Goal: Information Seeking & Learning: Compare options

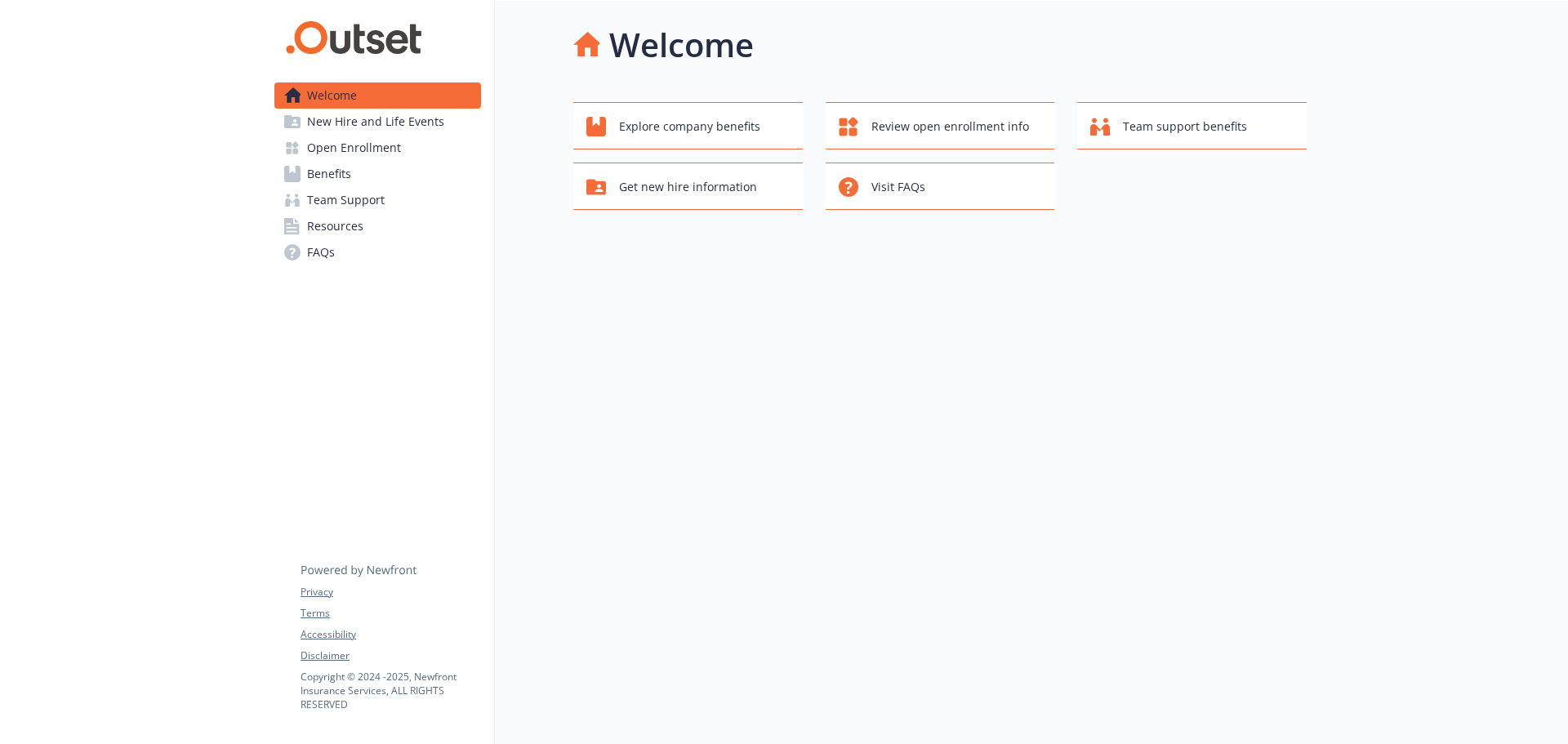
click at [346, 147] on span "Open Enrollment" at bounding box center [354, 148] width 94 height 26
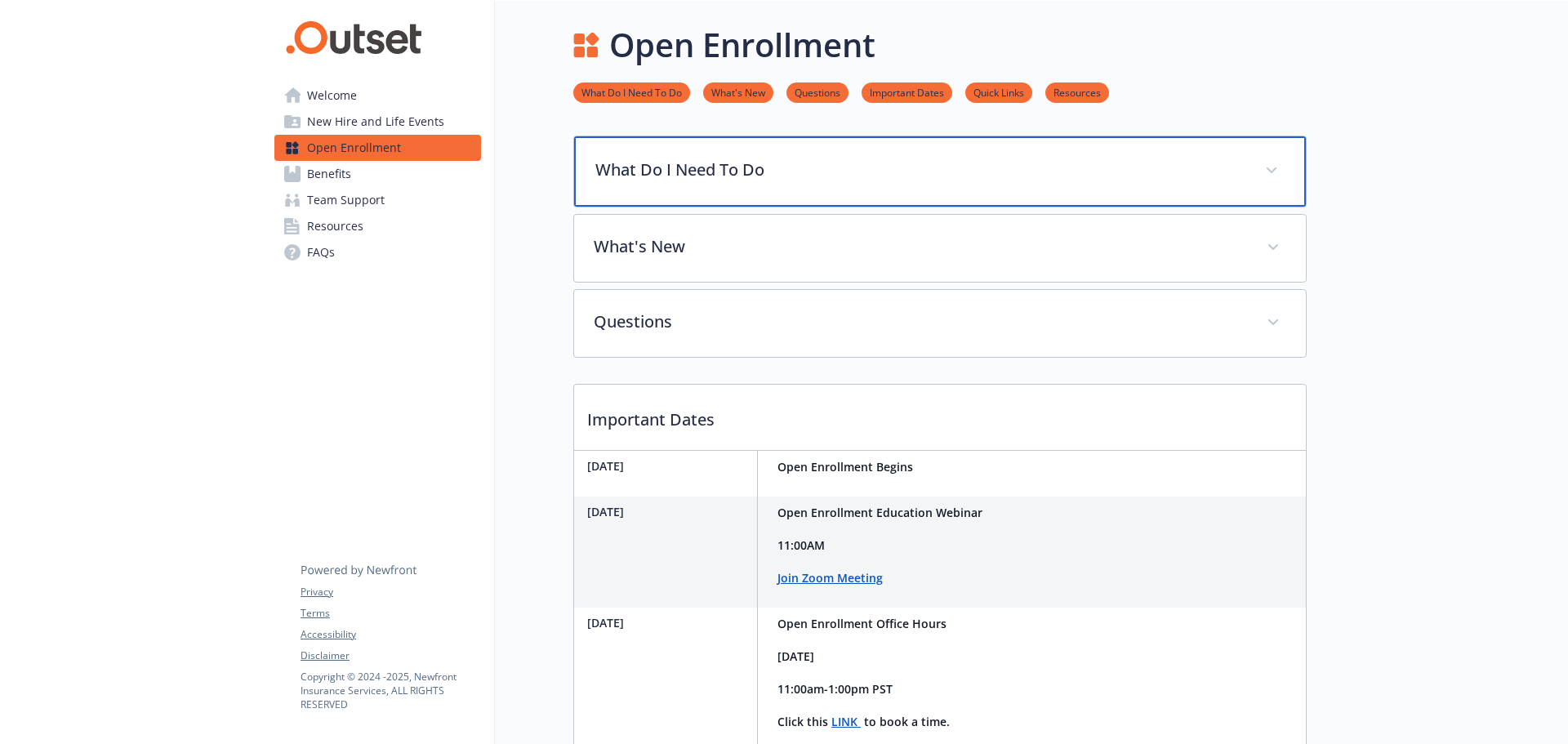
click at [1262, 166] on span at bounding box center [1272, 170] width 26 height 26
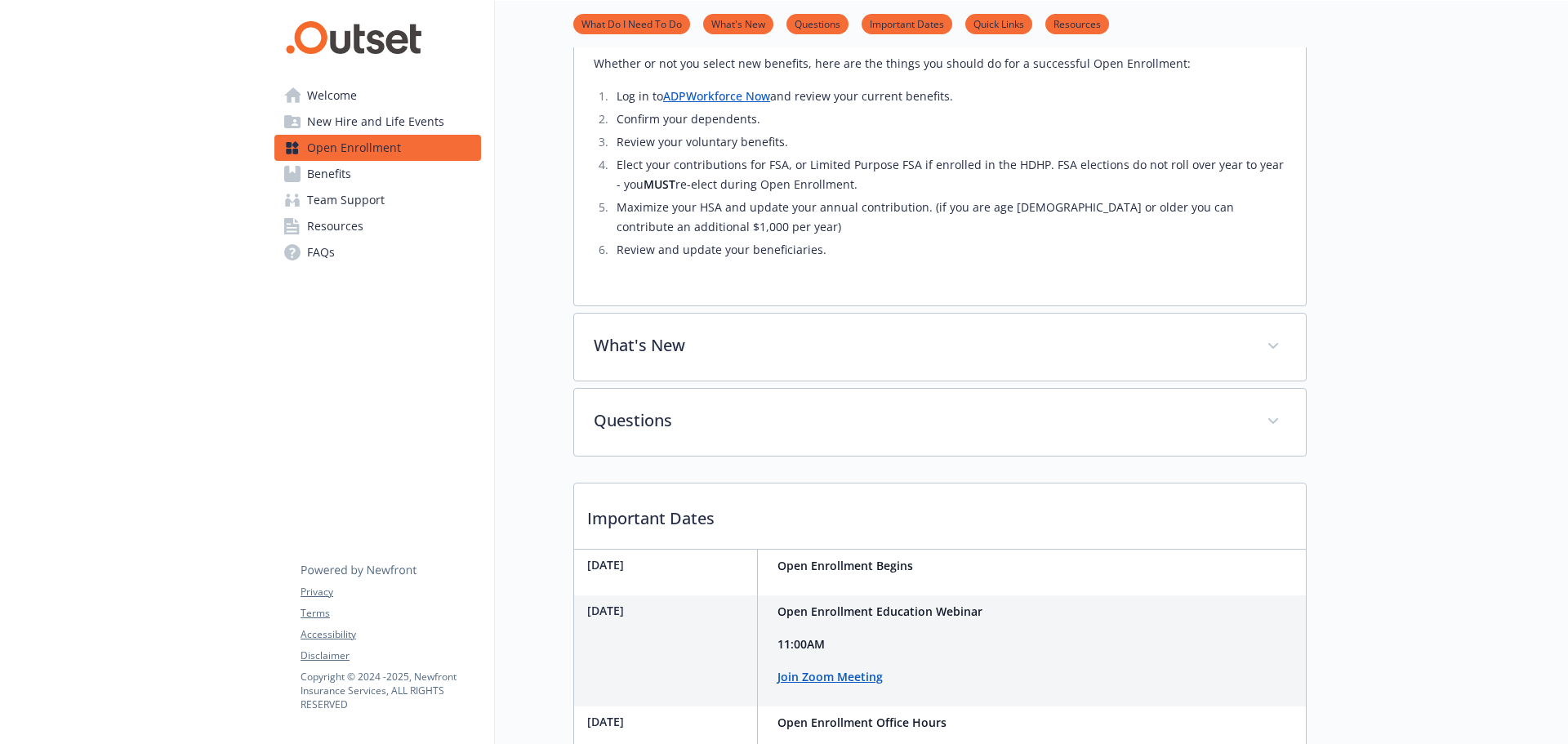
scroll to position [490, 0]
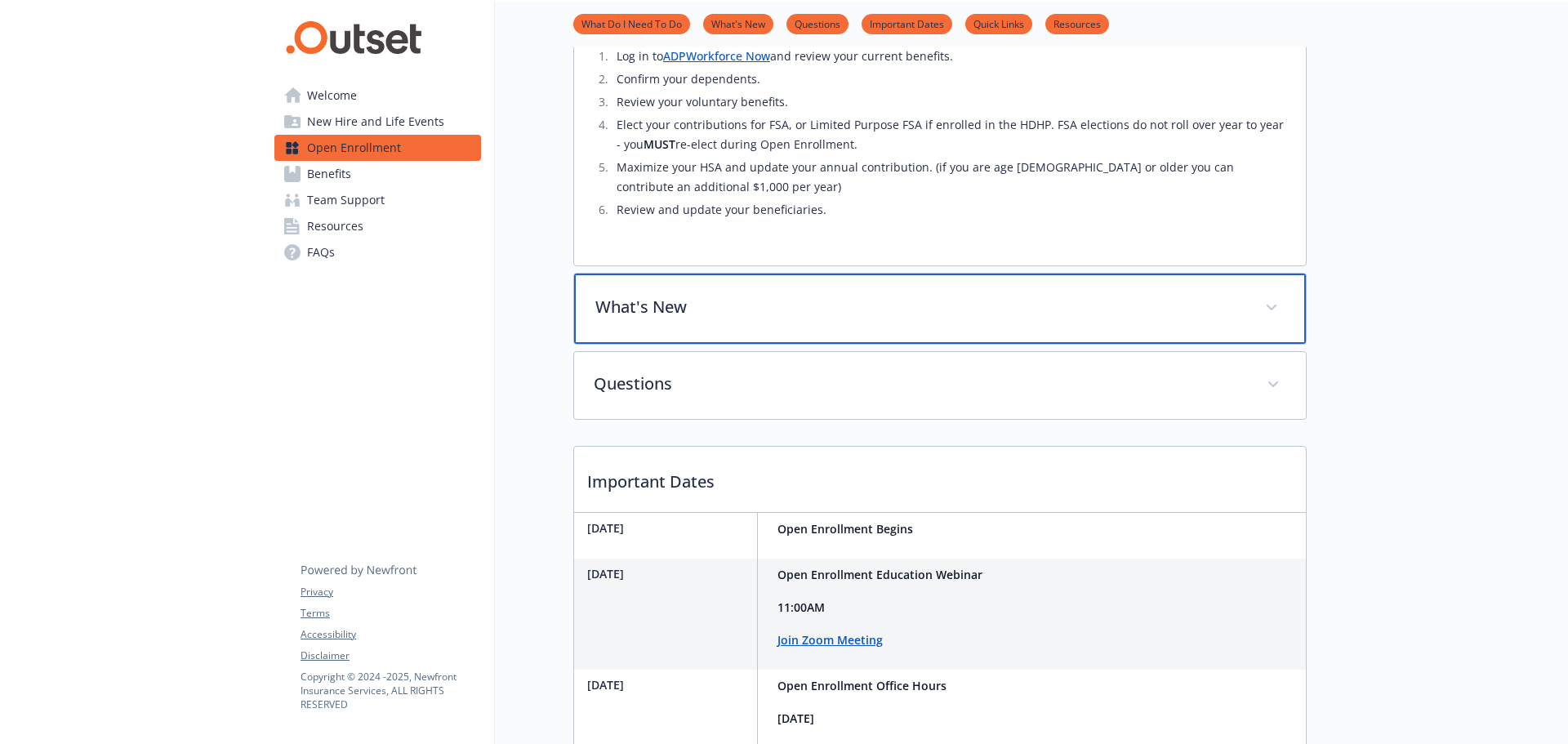
click at [1275, 315] on span at bounding box center [1272, 307] width 26 height 26
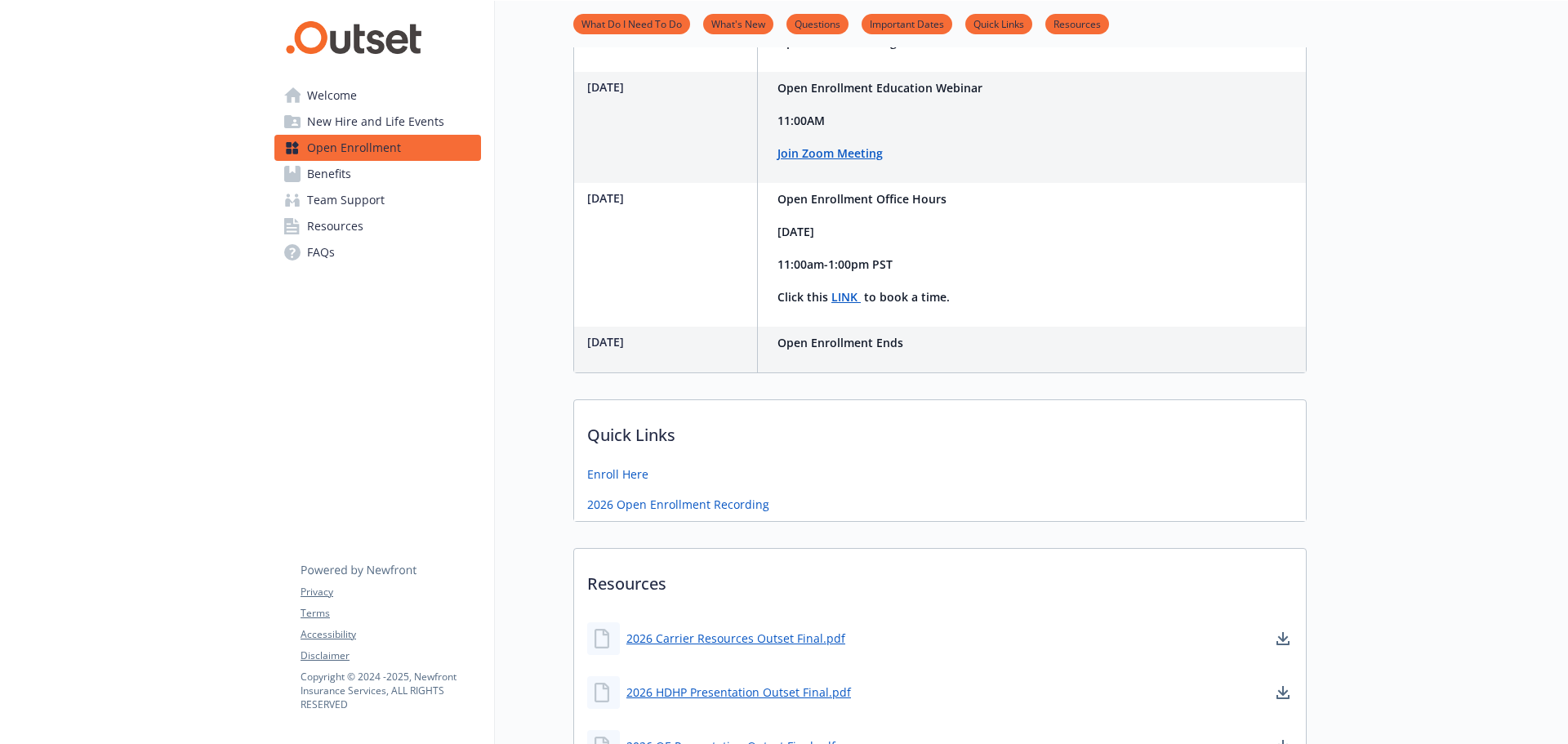
scroll to position [1224, 0]
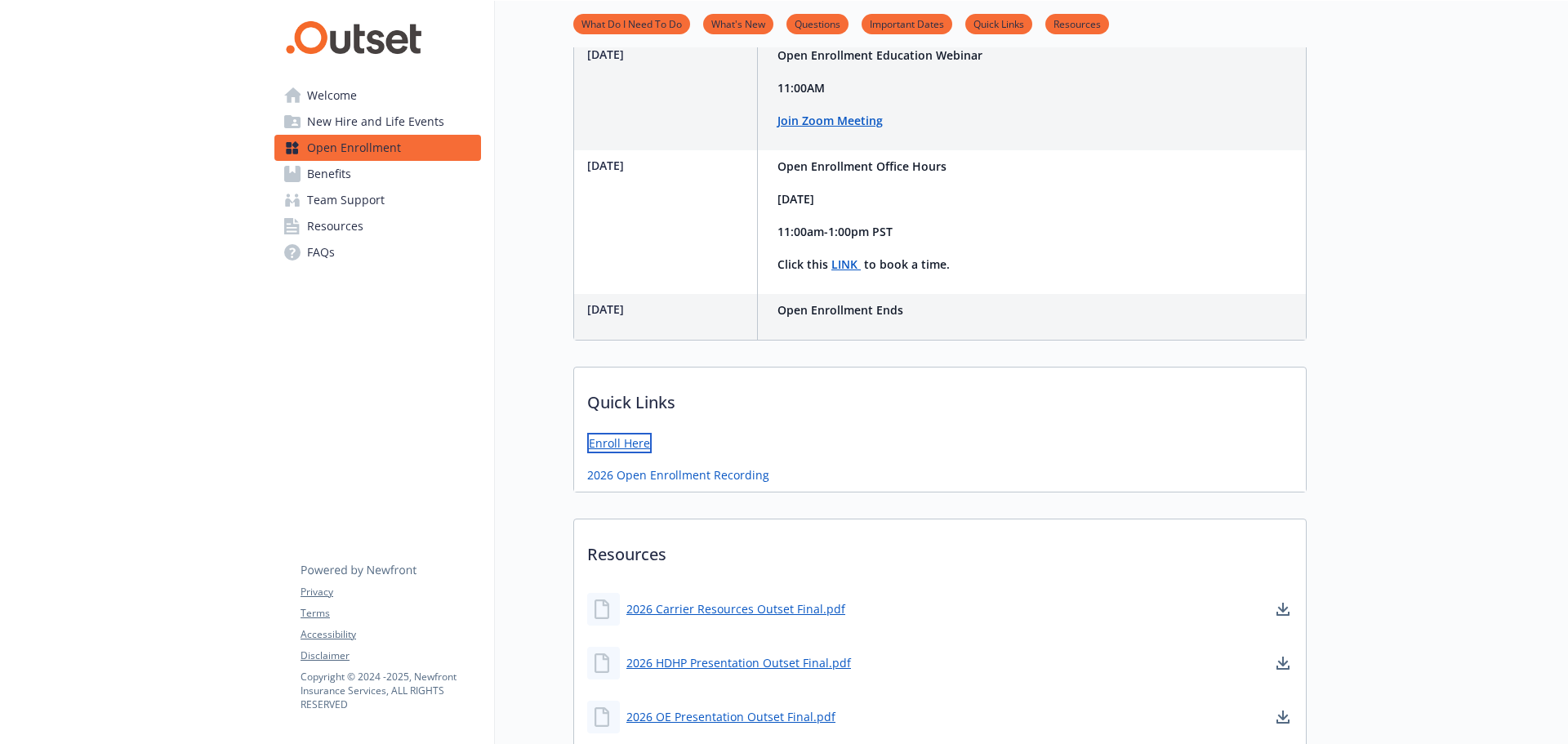
click at [626, 440] on link "Enroll Here" at bounding box center [619, 443] width 64 height 20
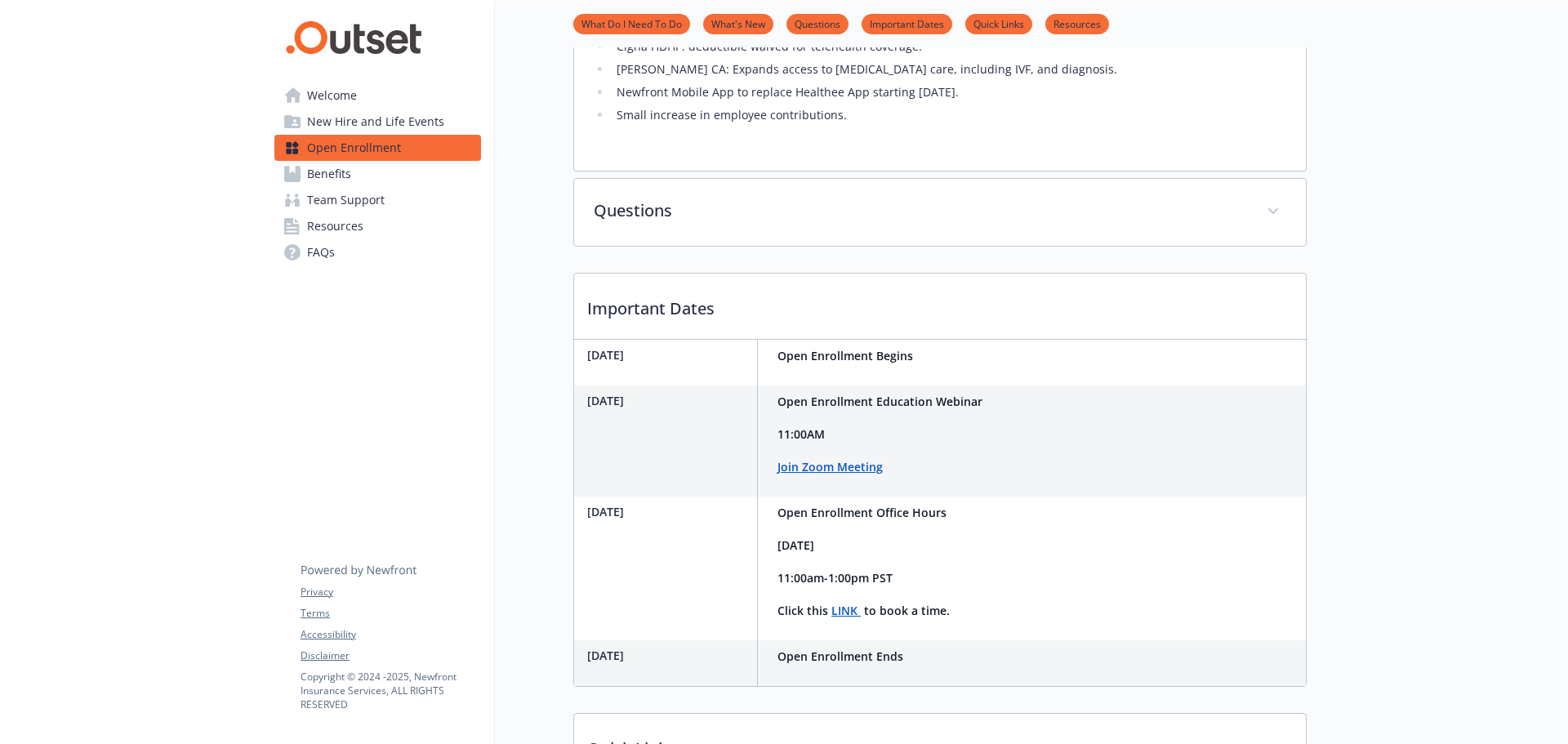
scroll to position [672, 0]
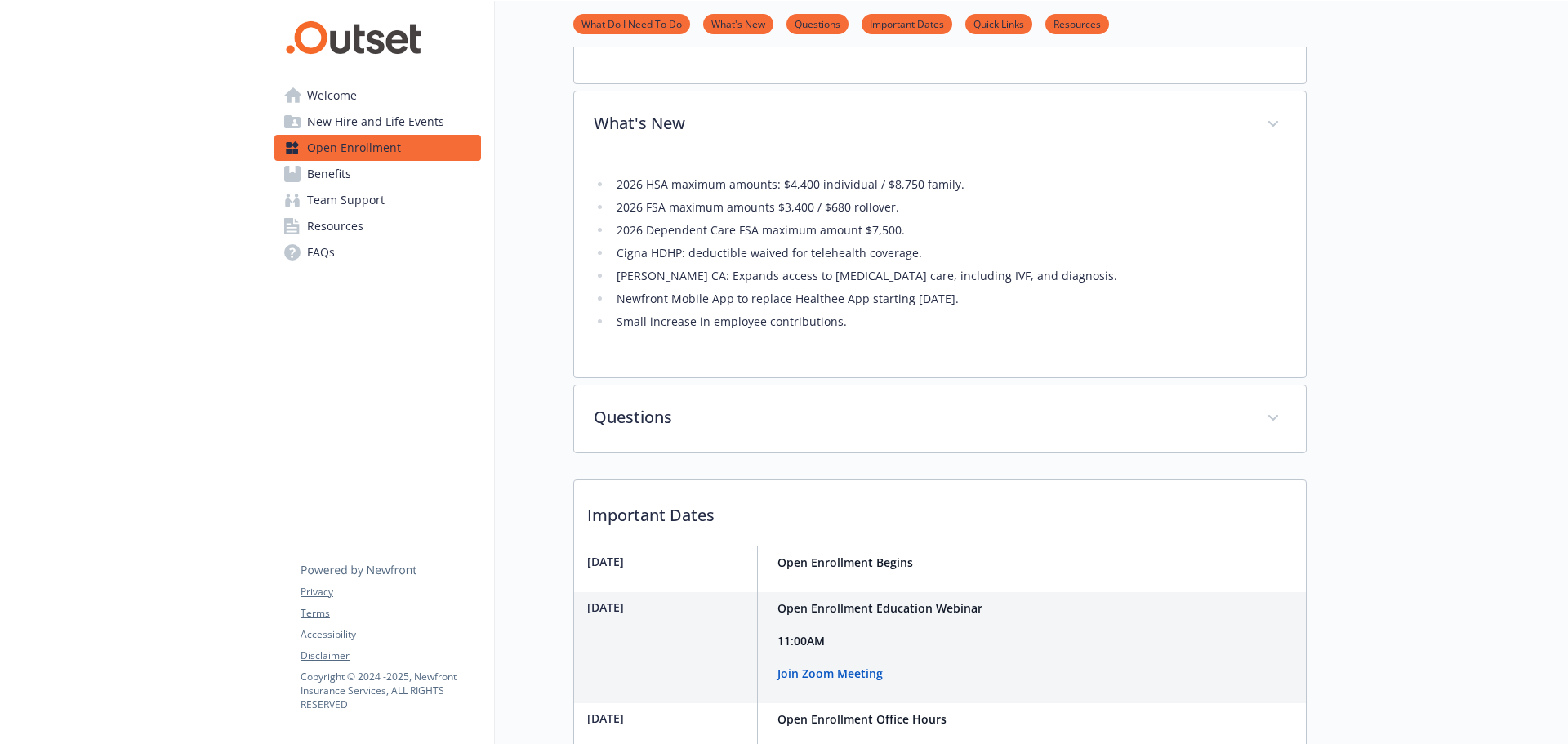
click at [375, 149] on span "Open Enrollment" at bounding box center [354, 148] width 94 height 26
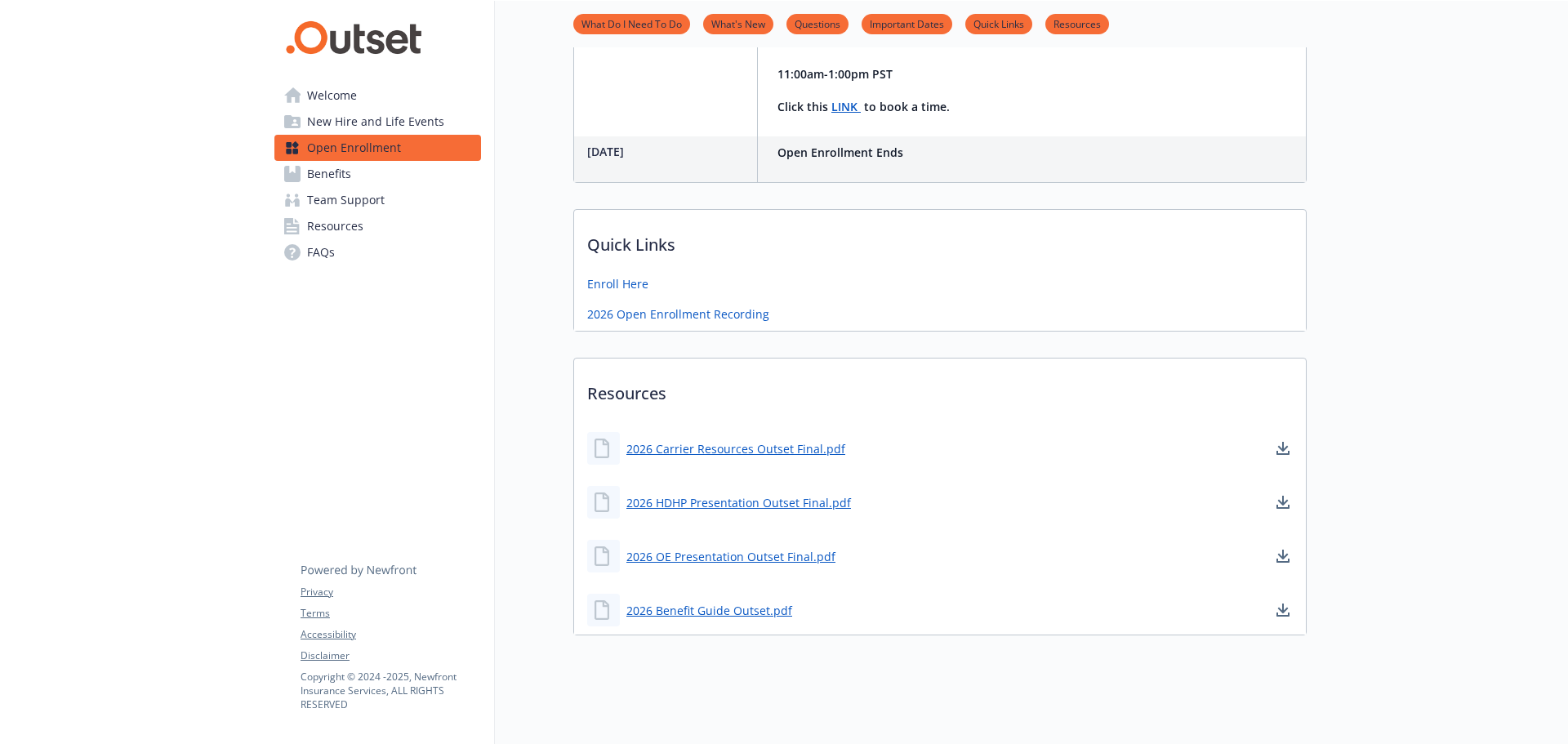
scroll to position [632, 0]
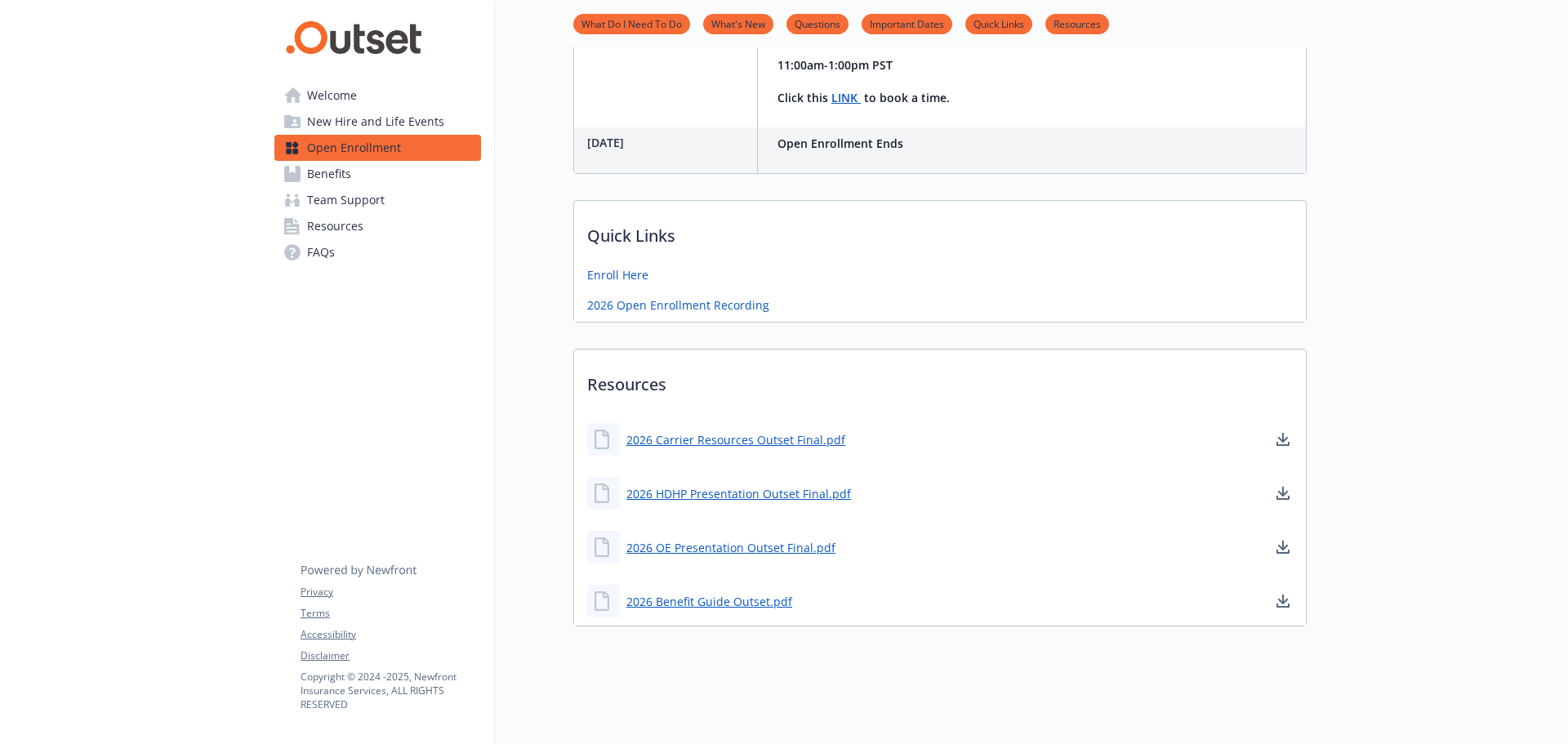
click at [318, 171] on span "Benefits" at bounding box center [329, 174] width 44 height 26
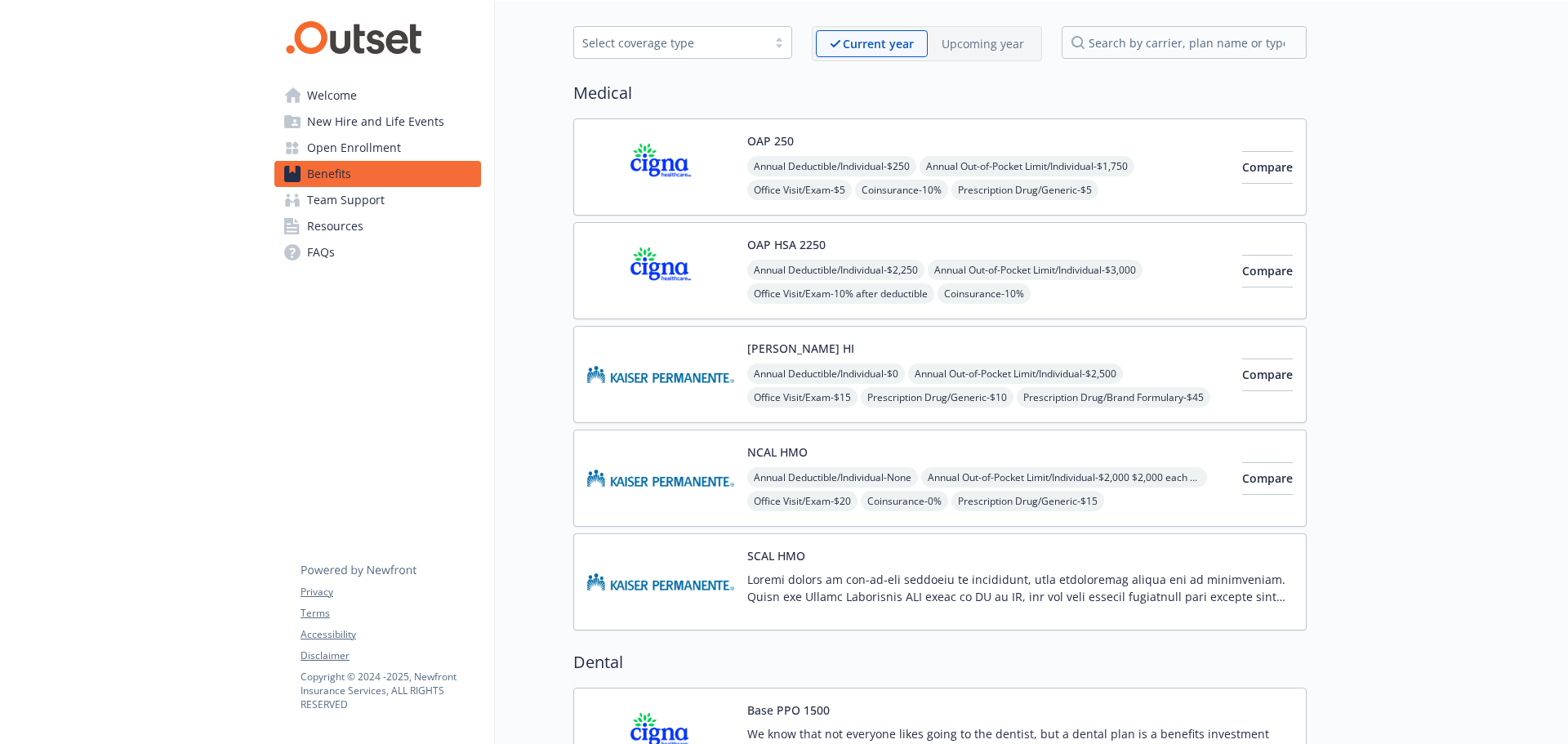
scroll to position [82, 0]
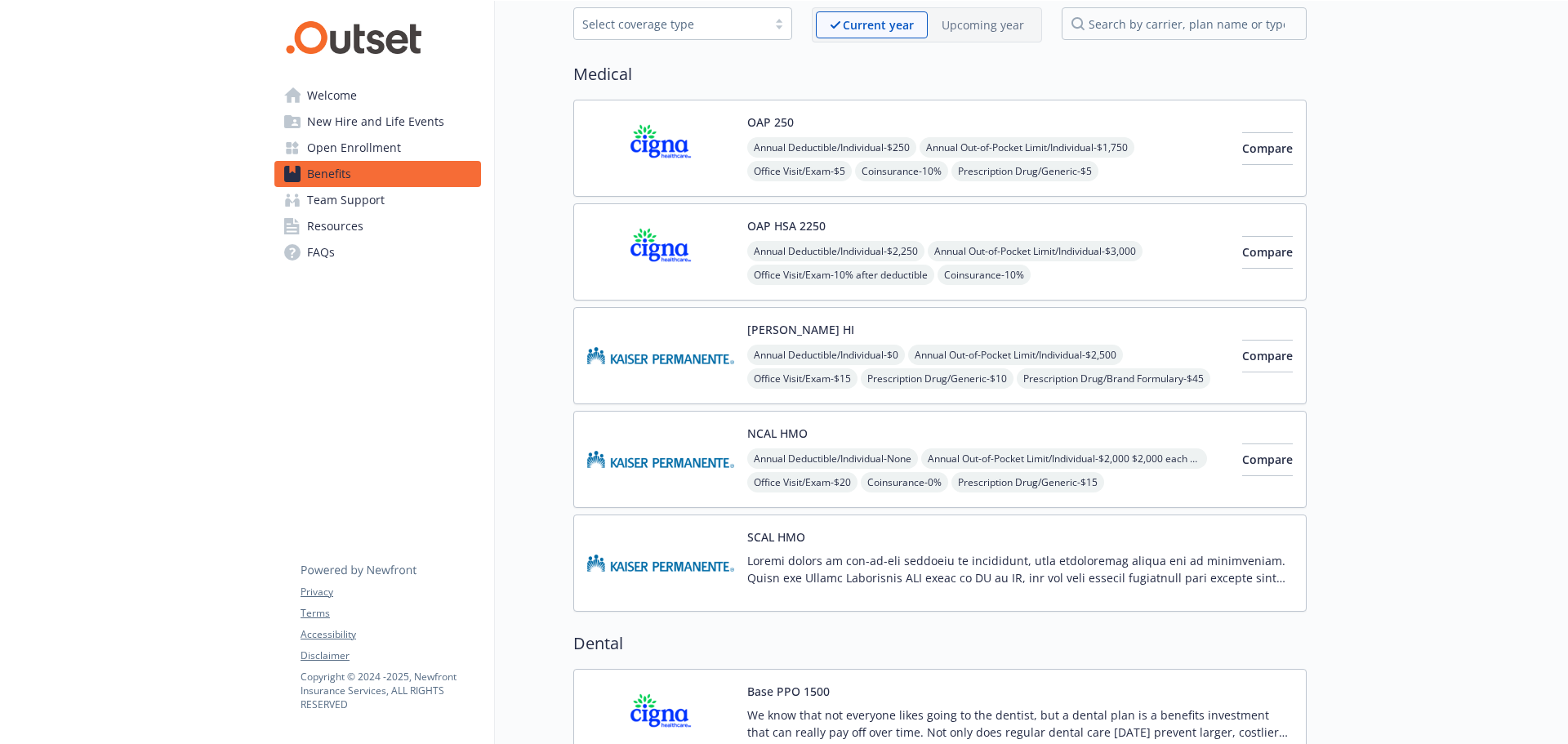
click at [1010, 16] on div "Upcoming year" at bounding box center [983, 24] width 110 height 27
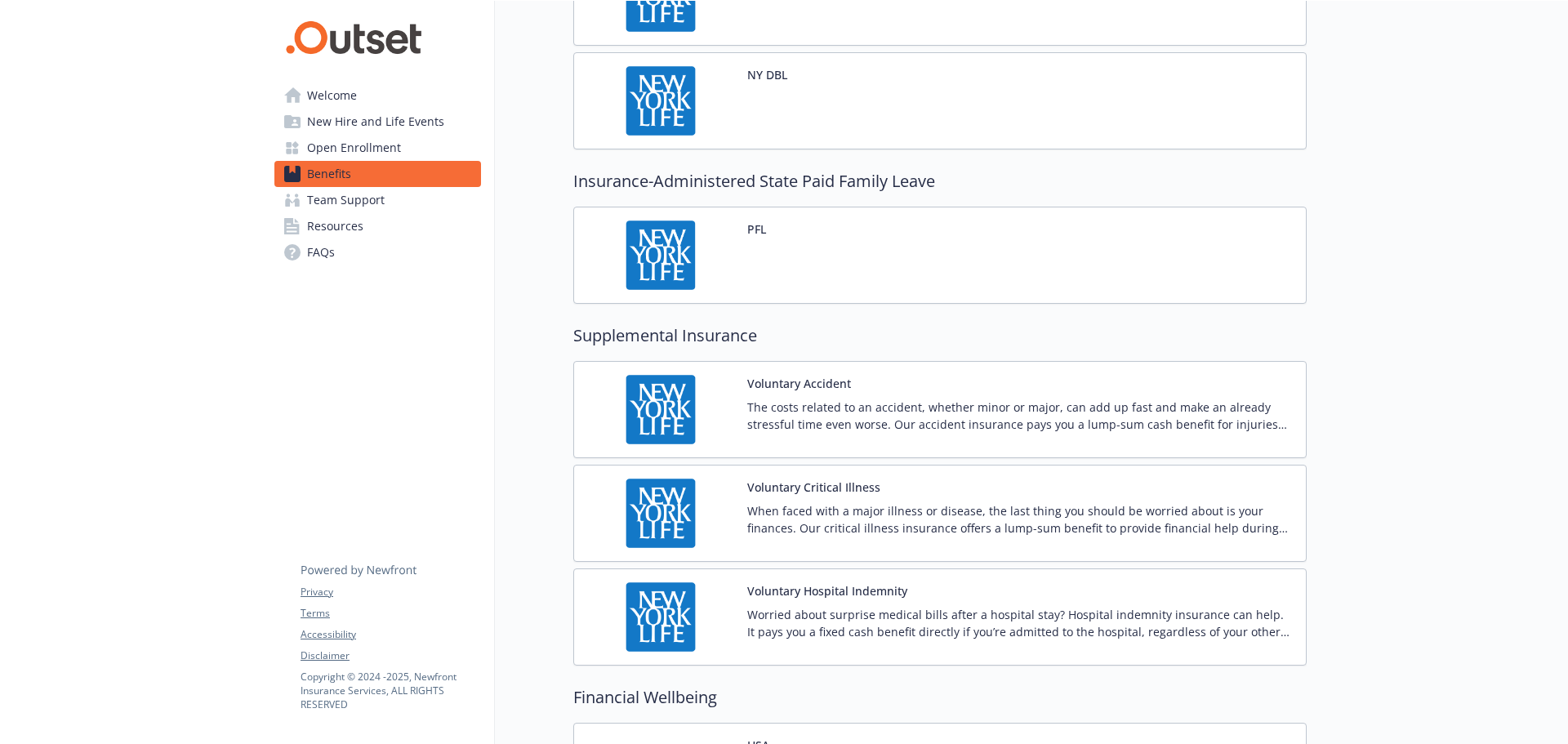
scroll to position [1551, 0]
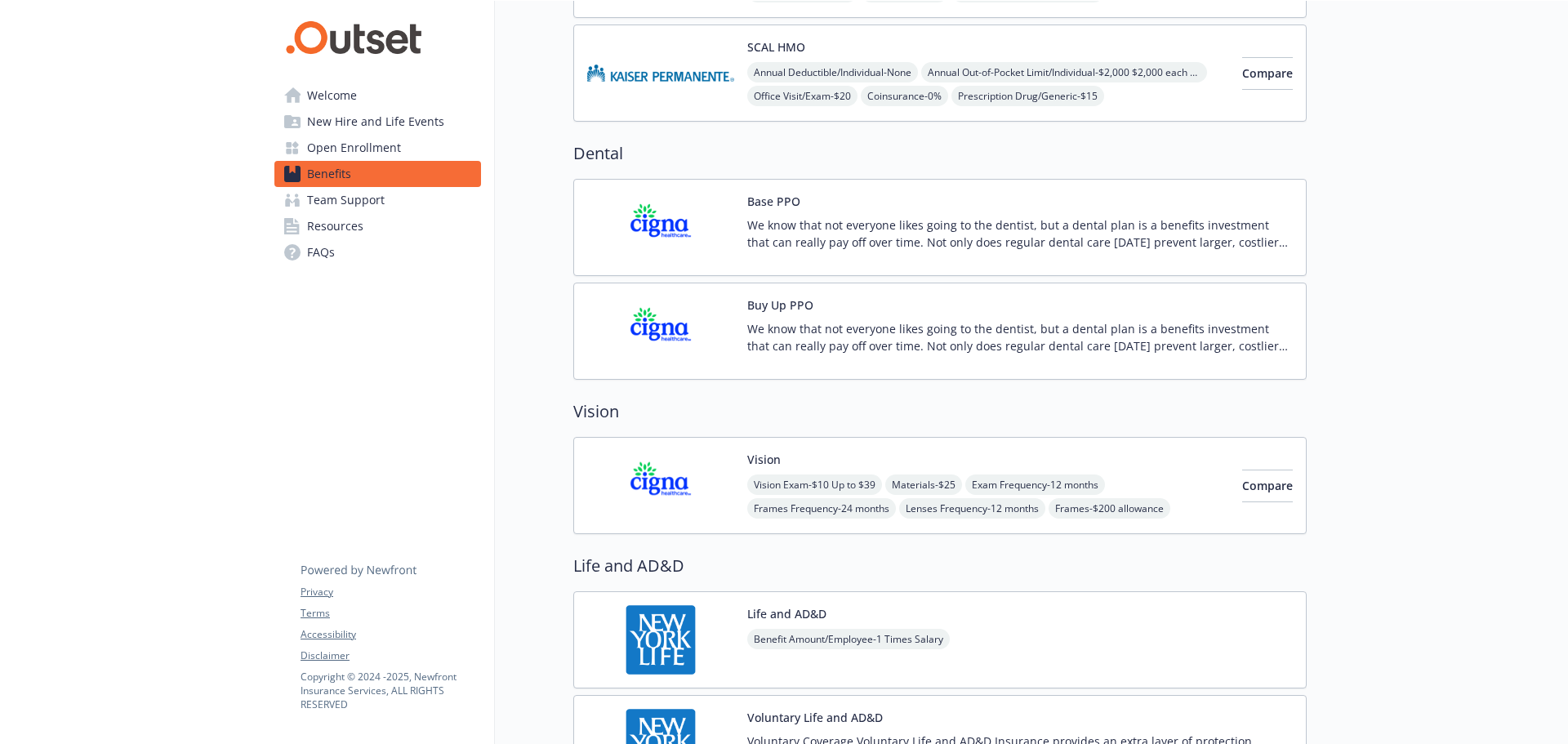
click at [336, 94] on span "Welcome" at bounding box center [332, 96] width 49 height 26
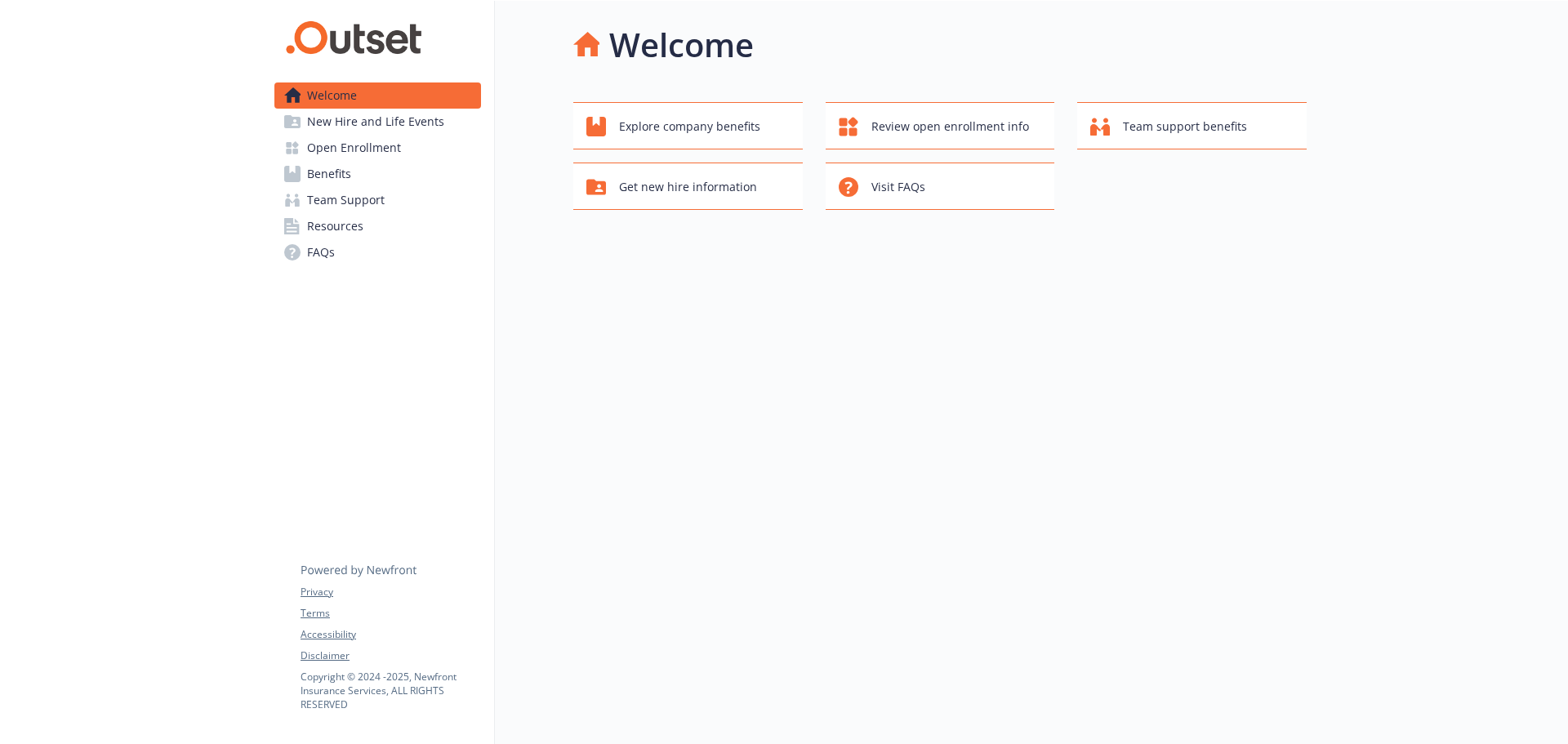
click at [346, 173] on span "Benefits" at bounding box center [329, 174] width 44 height 26
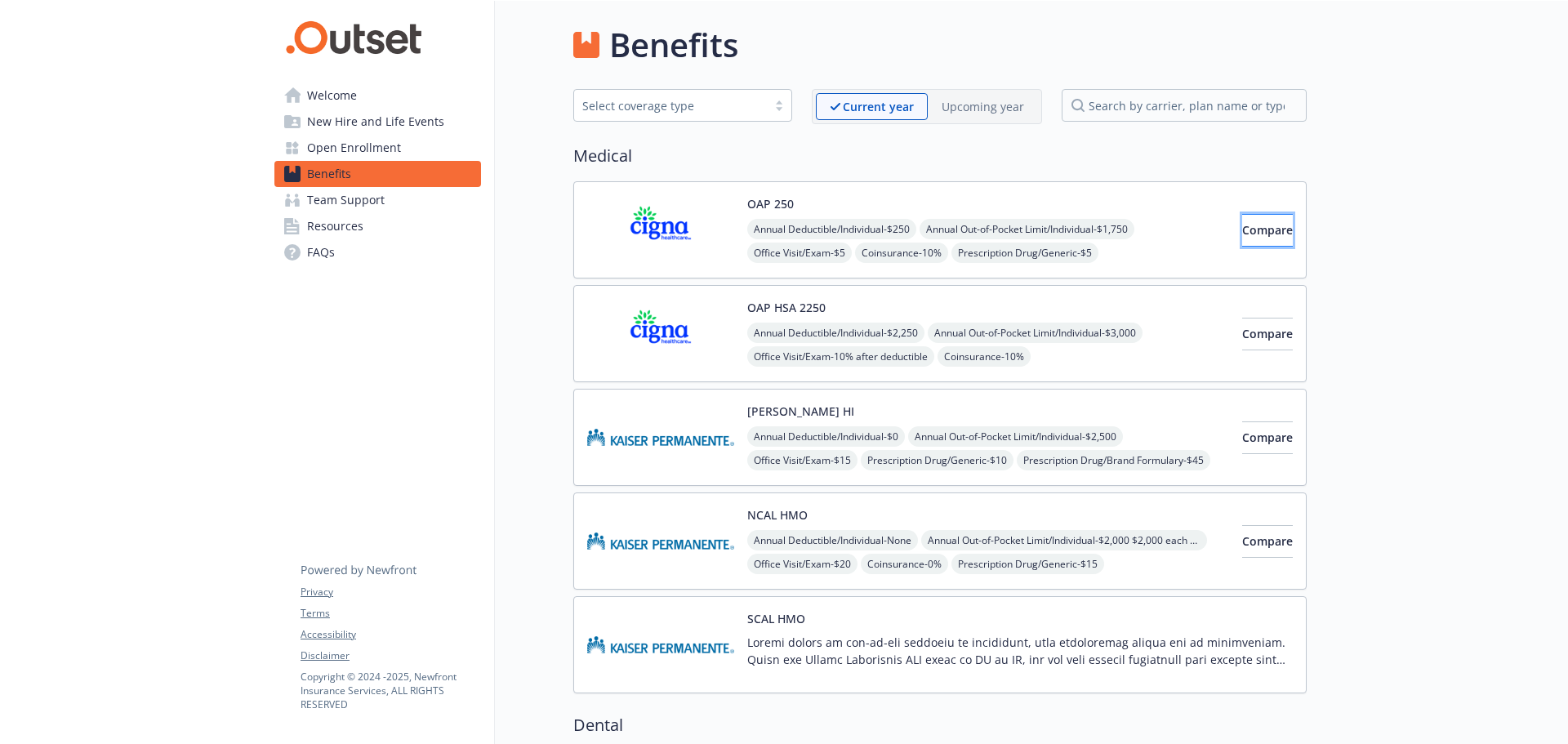
click at [1266, 234] on button "Compare" at bounding box center [1267, 230] width 50 height 33
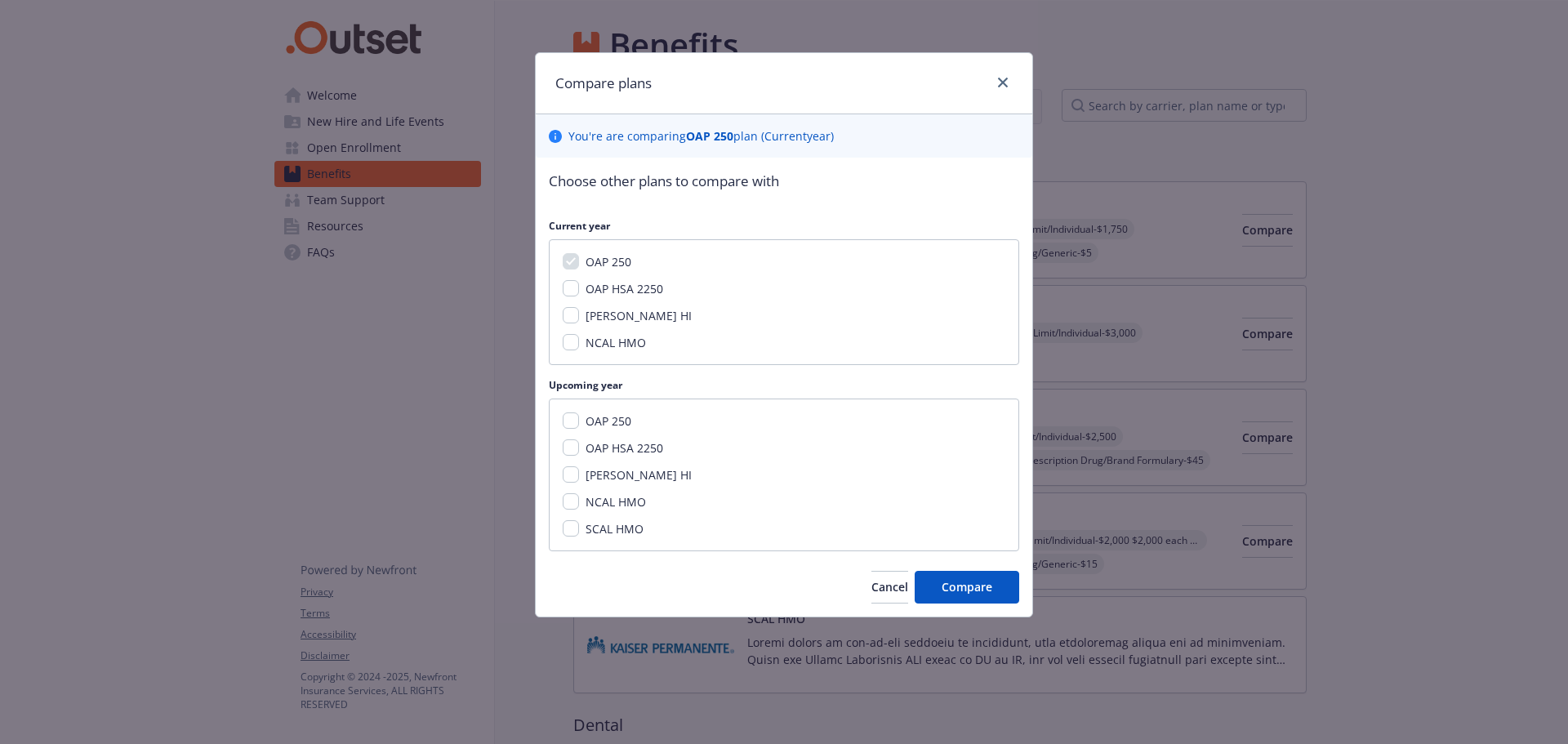
click at [652, 287] on span "OAP HSA 2250" at bounding box center [624, 289] width 77 height 16
click at [579, 287] on input "OAP HSA 2250" at bounding box center [571, 289] width 17 height 17
checkbox input "true"
click at [575, 417] on input "OAP 250" at bounding box center [571, 421] width 17 height 17
checkbox input "true"
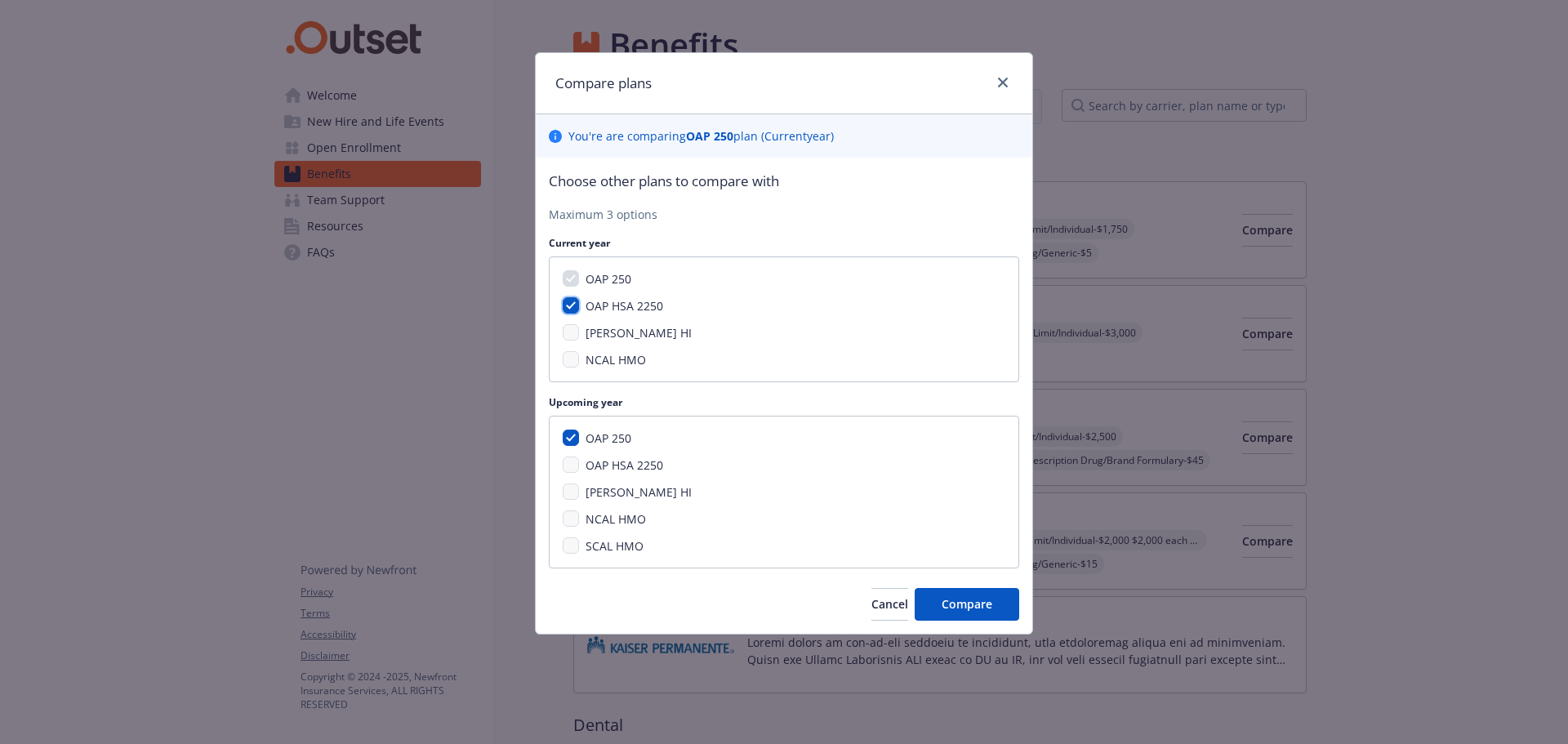
click at [571, 304] on input "OAP HSA 2250" at bounding box center [571, 305] width 17 height 17
checkbox input "false"
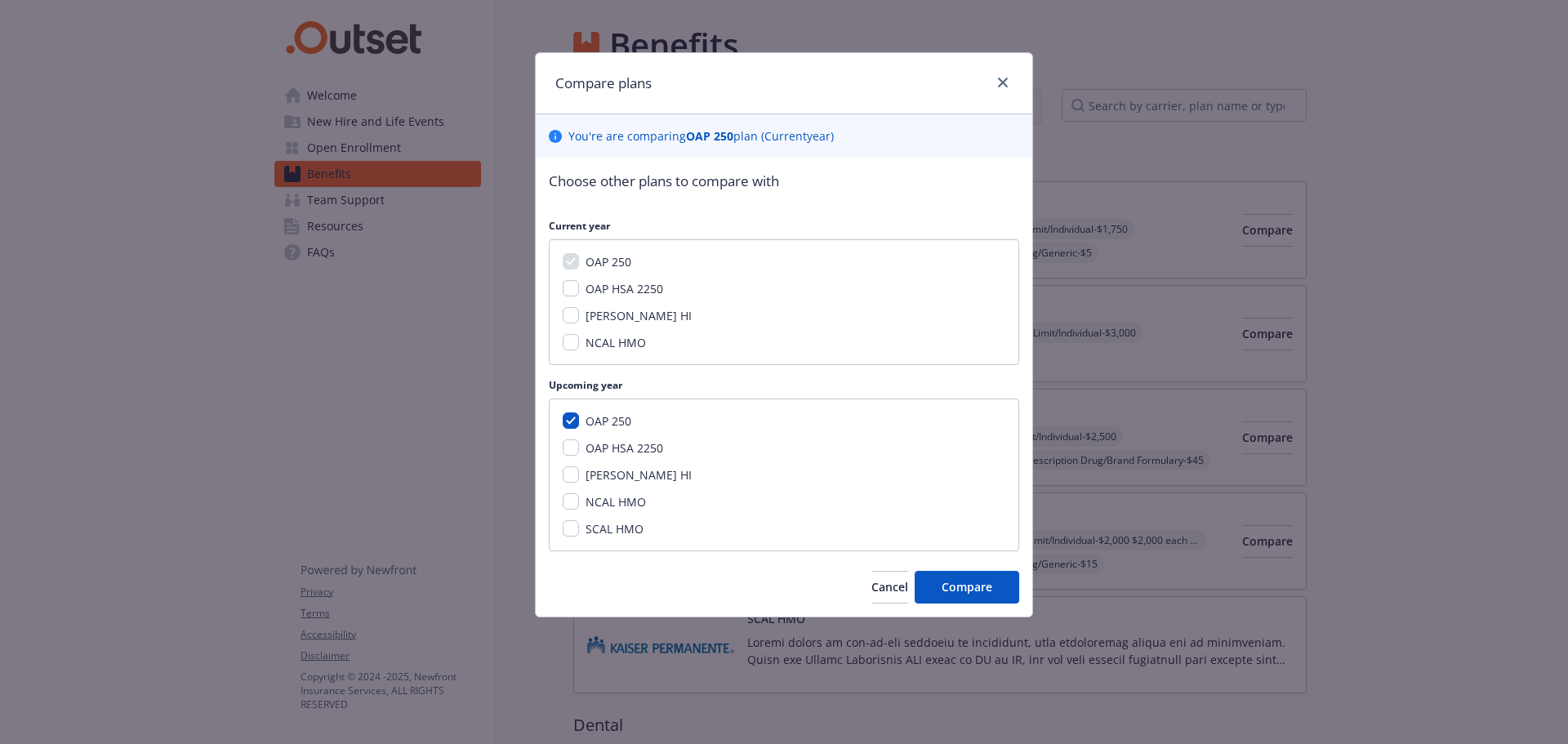
click at [571, 438] on div "OAP 250 OAP HSA 2250 Kaiser HI NCAL HMO SCAL HMO" at bounding box center [784, 475] width 470 height 153
click at [568, 447] on input "OAP HSA 2250" at bounding box center [571, 448] width 17 height 17
checkbox input "true"
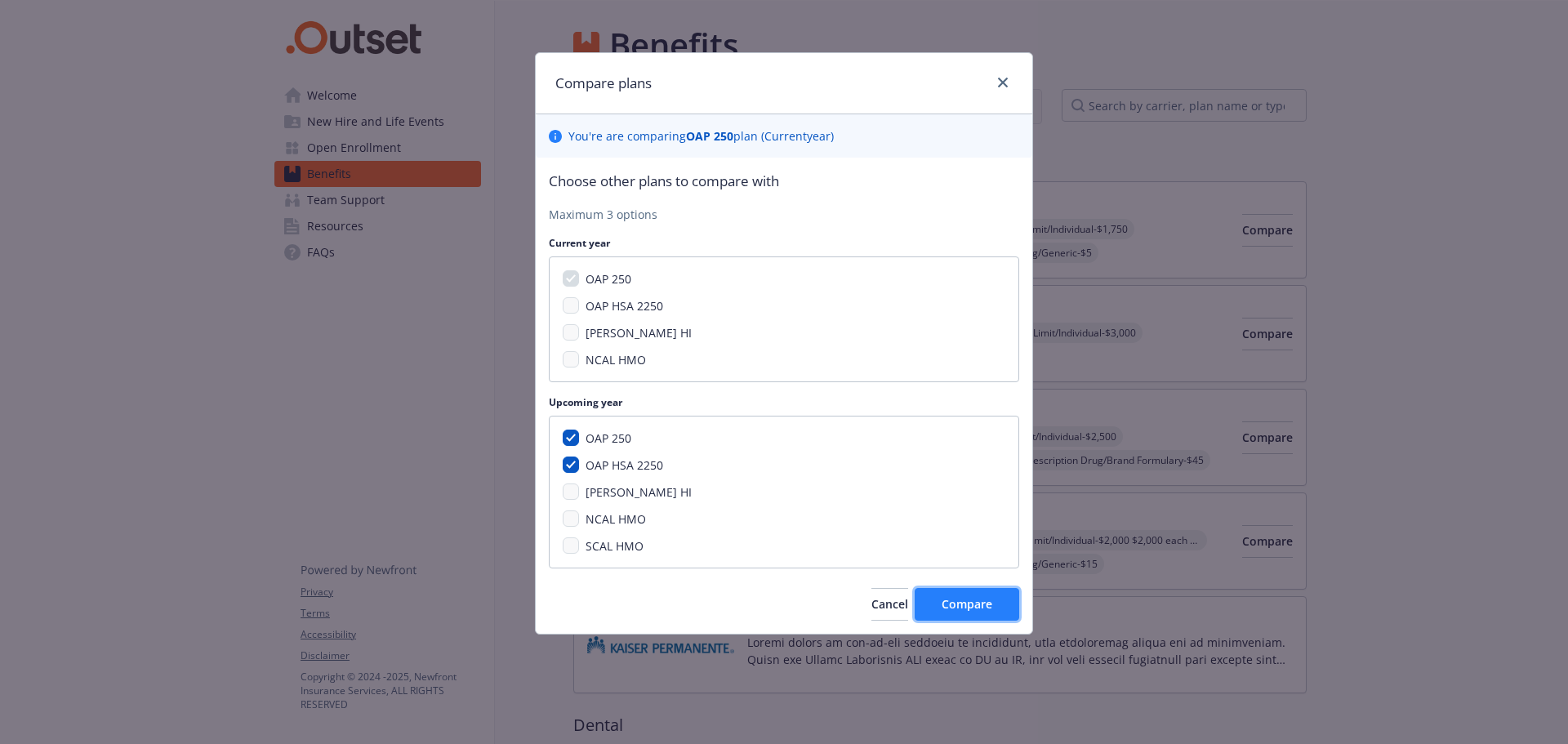
click at [971, 607] on span "Compare" at bounding box center [967, 603] width 50 height 16
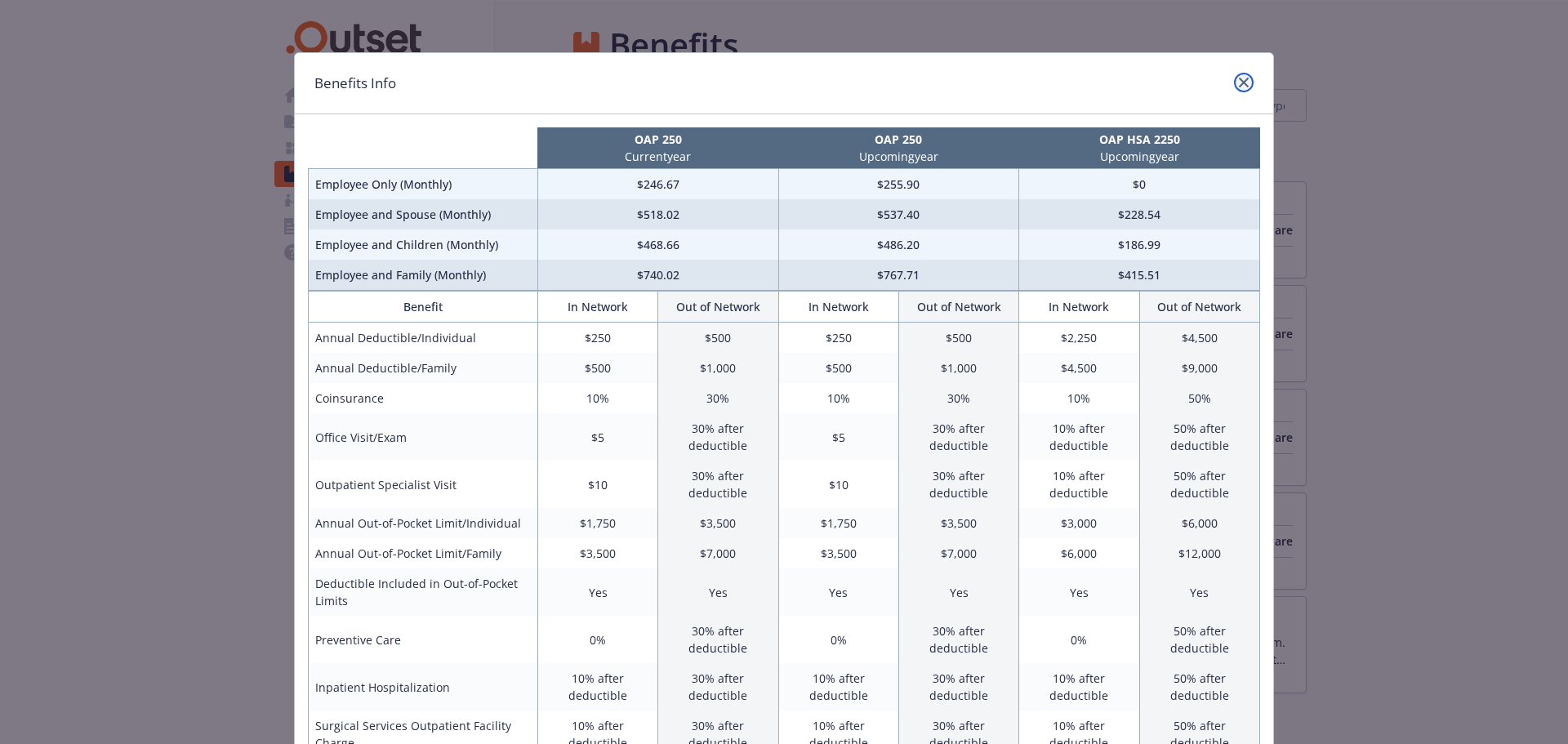
click at [1239, 87] on icon "close" at bounding box center [1244, 82] width 10 height 10
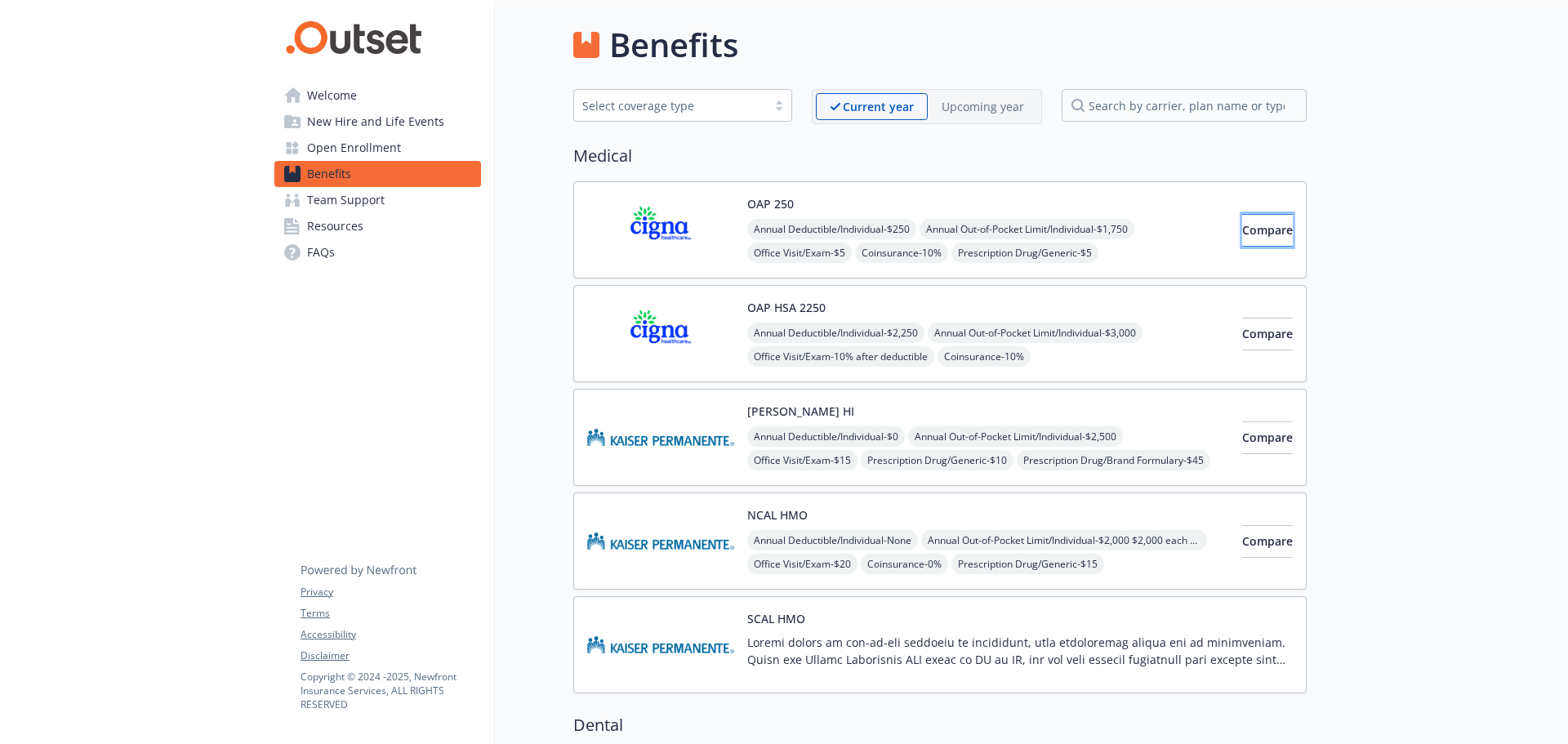
click at [1242, 232] on span "Compare" at bounding box center [1267, 229] width 50 height 16
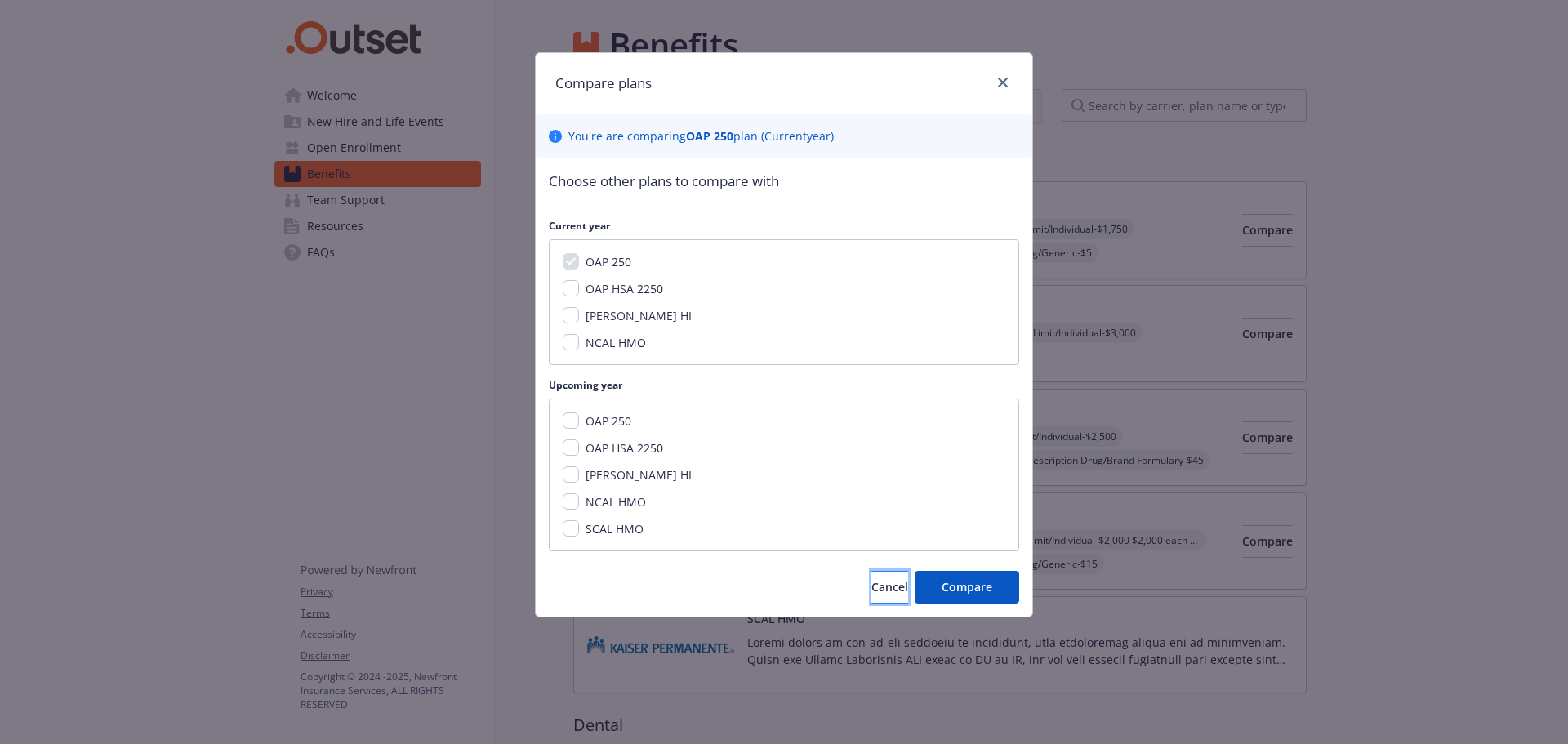
click at [883, 595] on button "Cancel" at bounding box center [889, 587] width 36 height 33
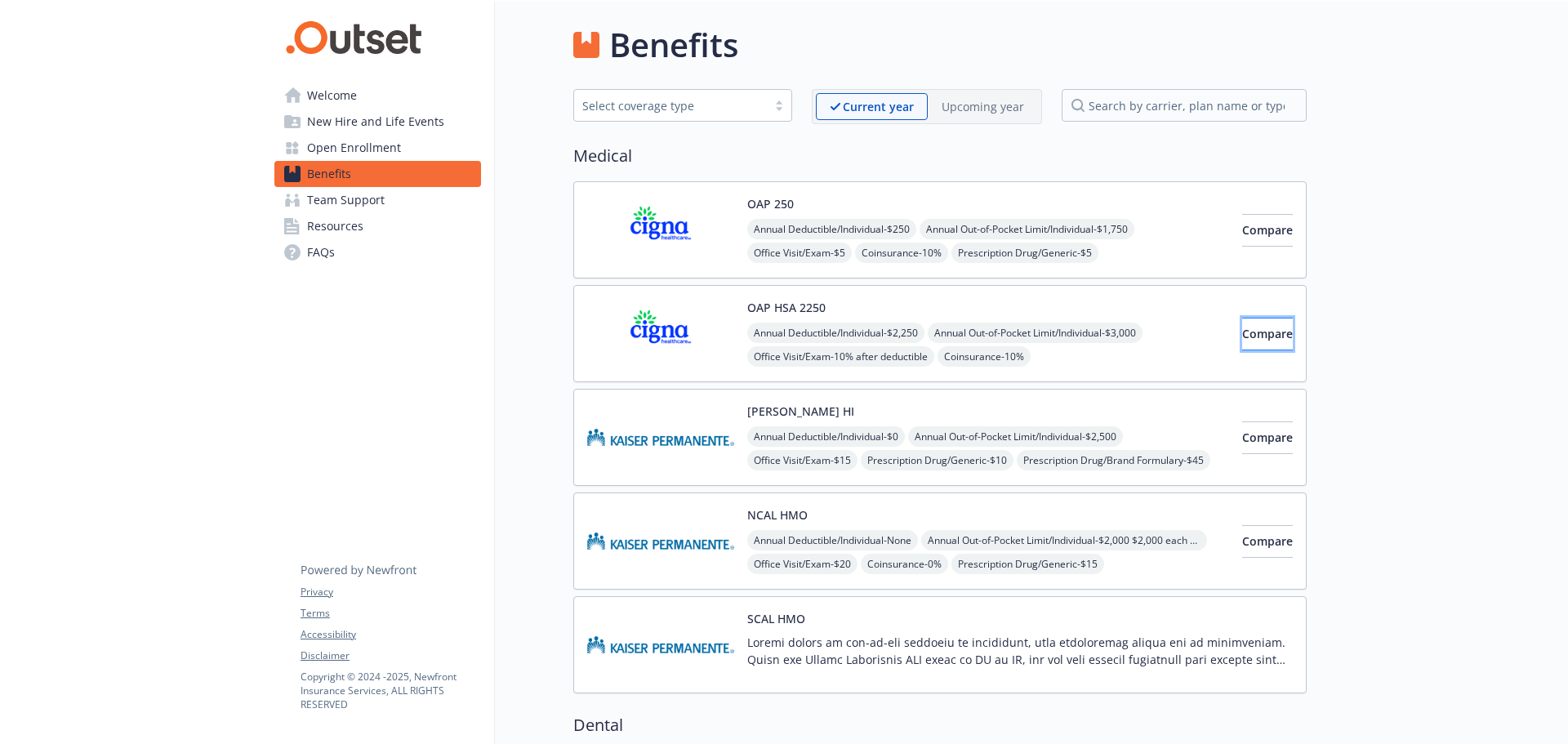
click at [1263, 335] on span "Compare" at bounding box center [1267, 333] width 50 height 16
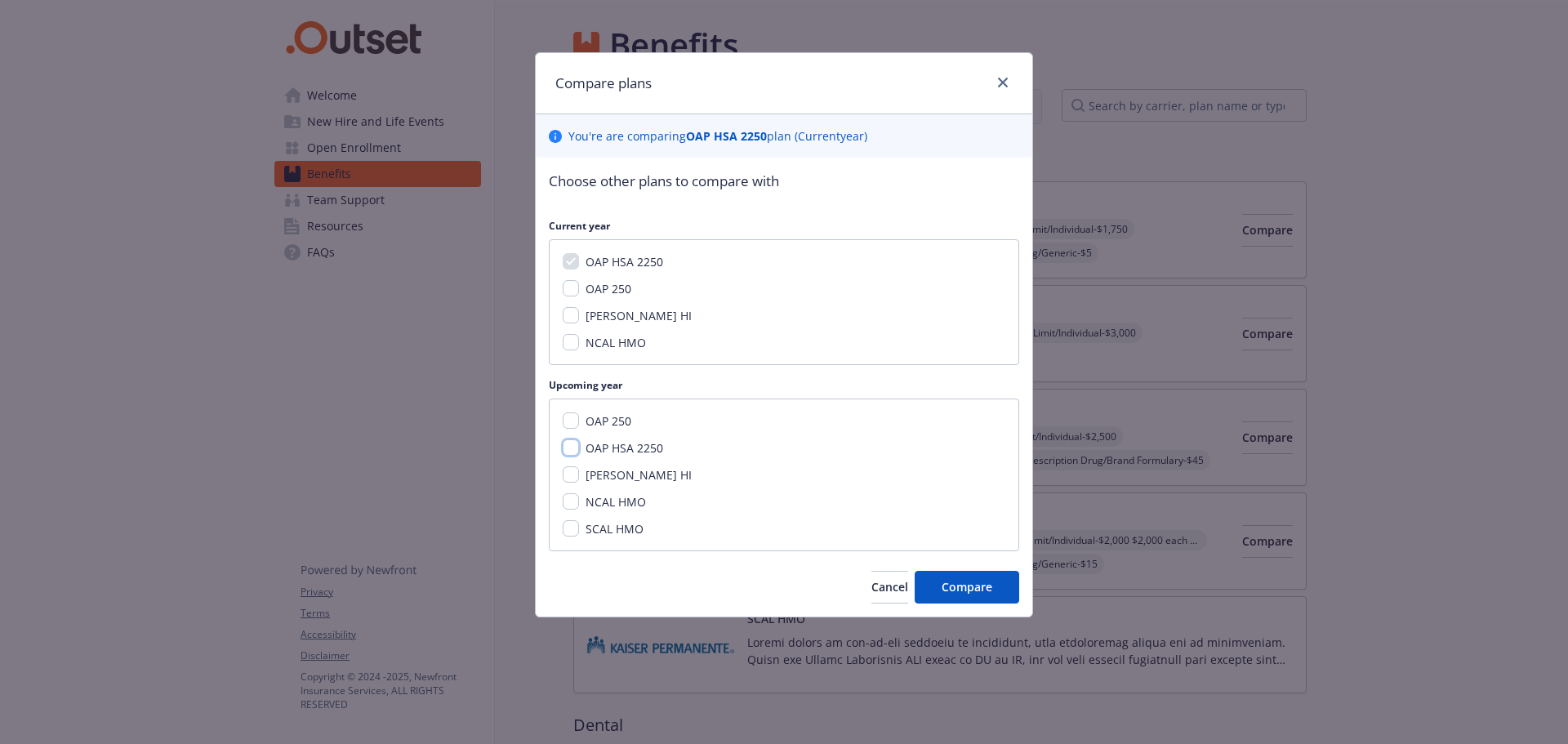
click at [572, 447] on input "OAP HSA 2250" at bounding box center [571, 448] width 17 height 17
checkbox input "true"
click at [965, 590] on span "Compare" at bounding box center [967, 587] width 50 height 16
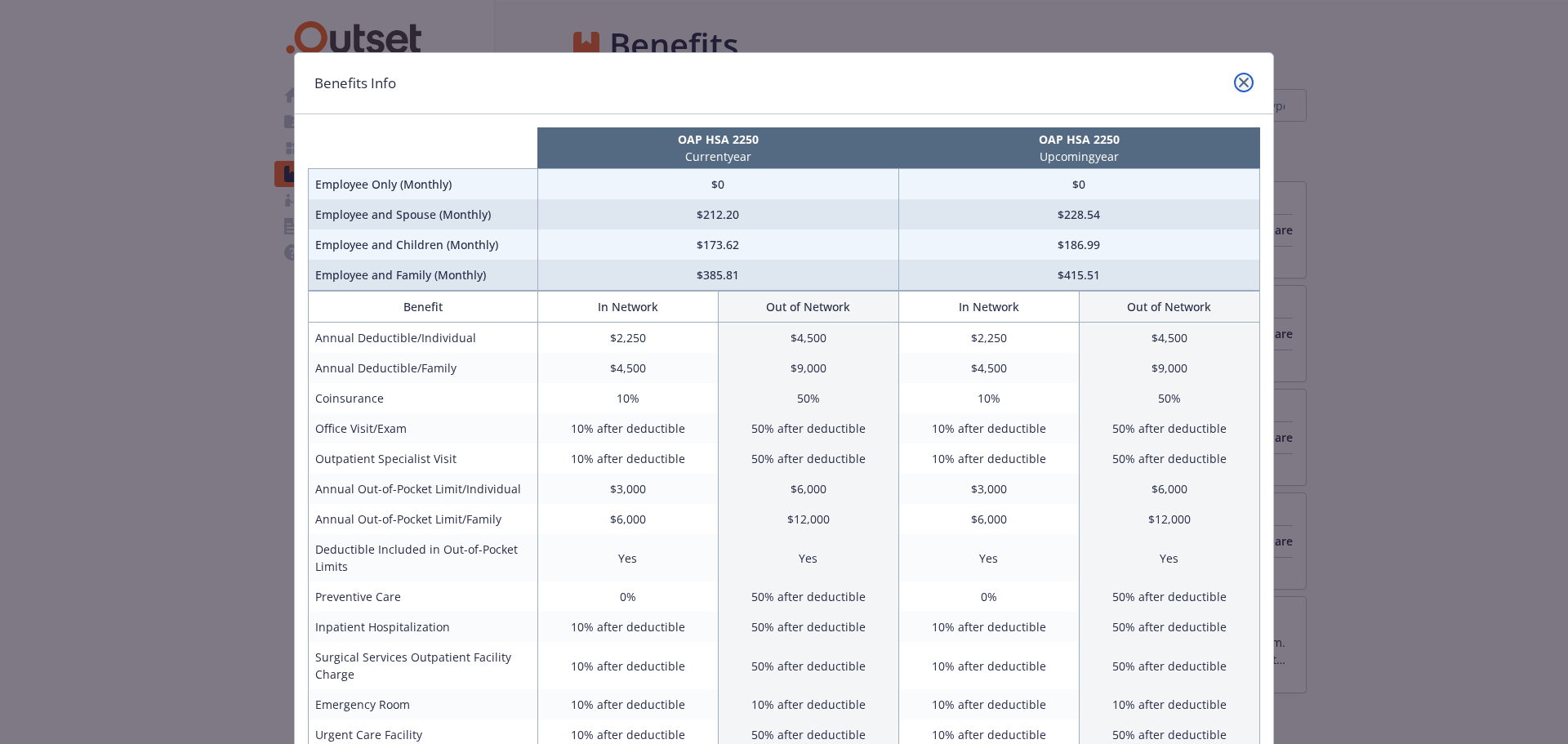
click at [1241, 83] on icon "close" at bounding box center [1244, 82] width 10 height 10
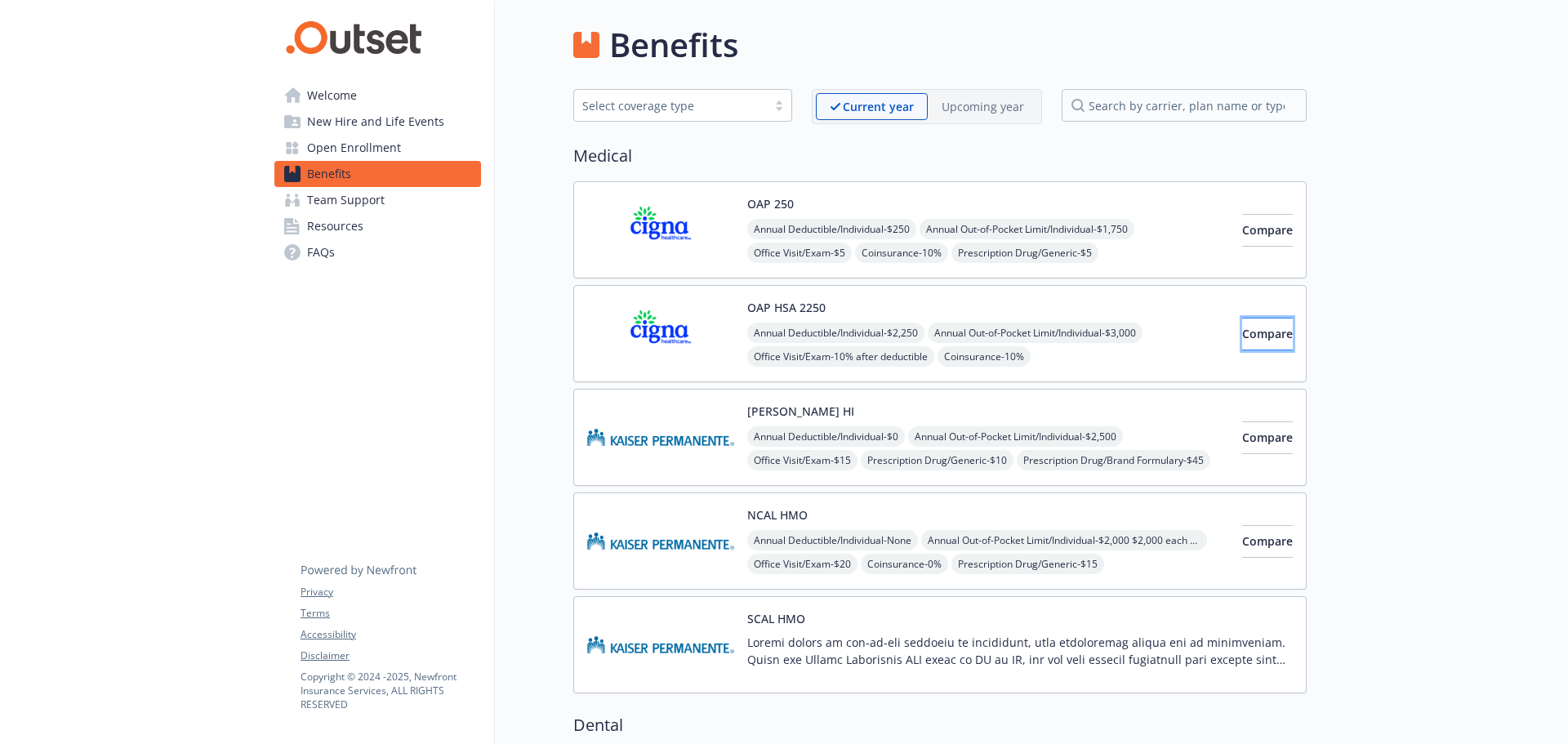
click at [1243, 329] on span "Compare" at bounding box center [1267, 333] width 50 height 16
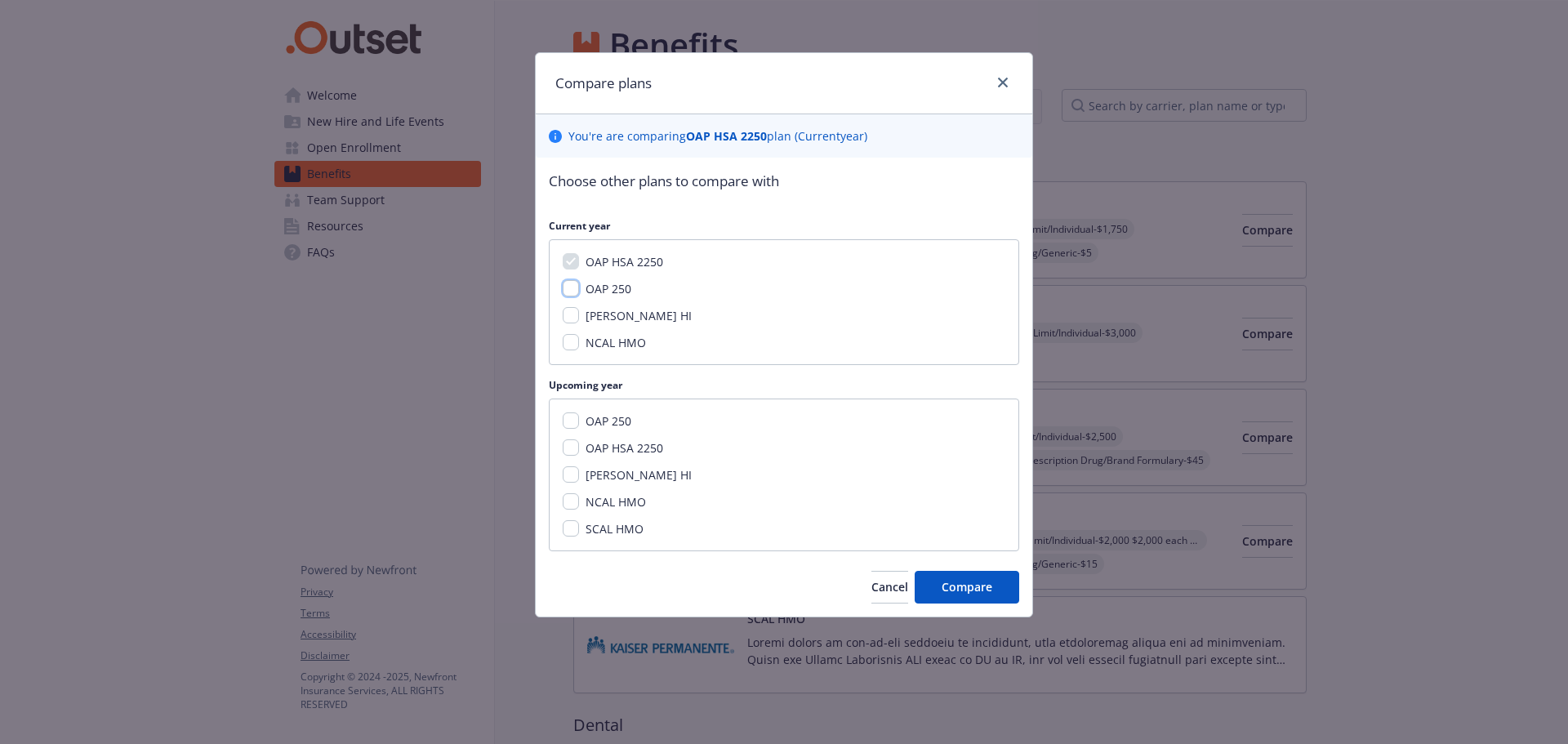
click at [571, 286] on input "OAP 250" at bounding box center [571, 289] width 17 height 17
checkbox input "true"
click at [571, 418] on input "OAP 250" at bounding box center [571, 421] width 17 height 17
checkbox input "true"
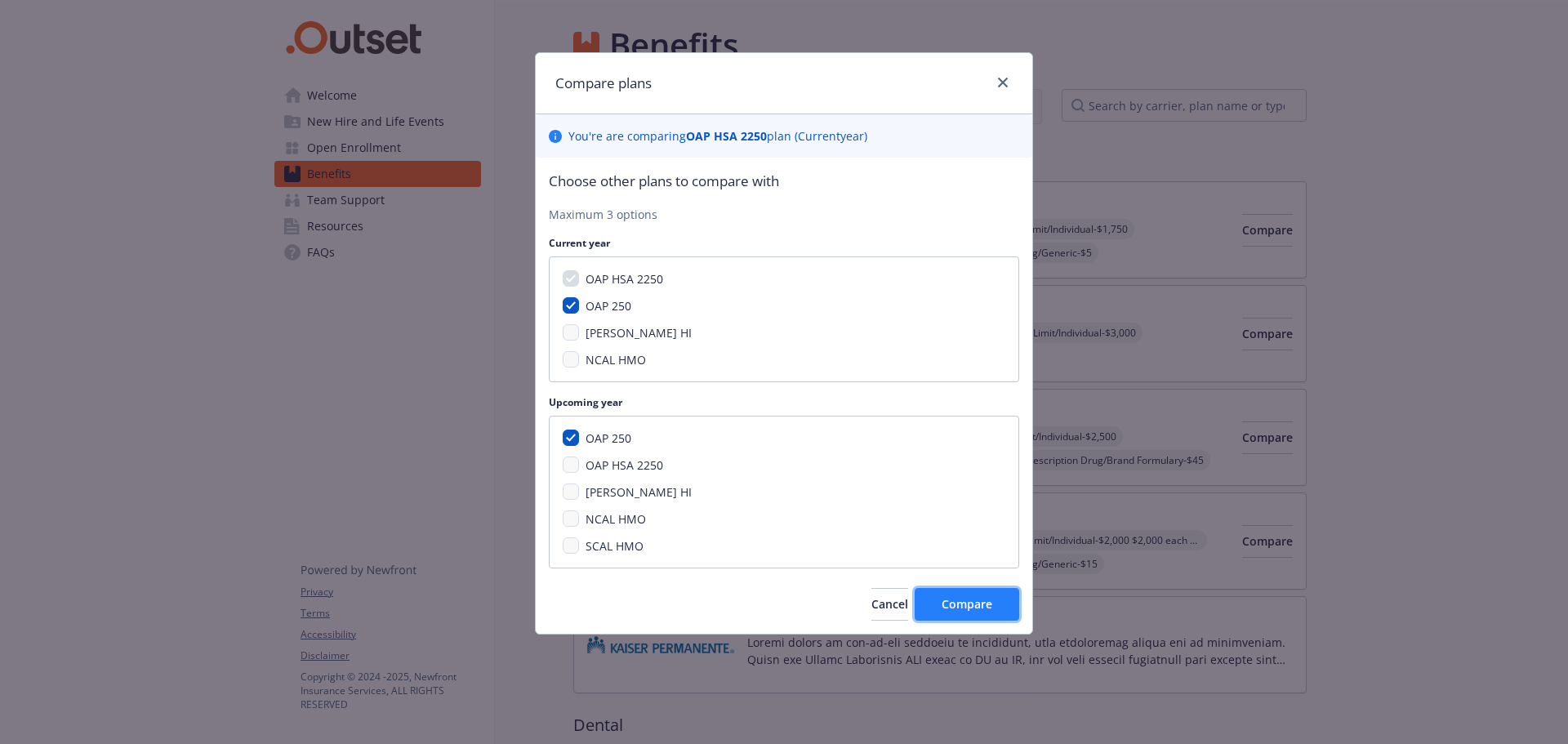
click at [957, 608] on span "Compare" at bounding box center [967, 603] width 50 height 16
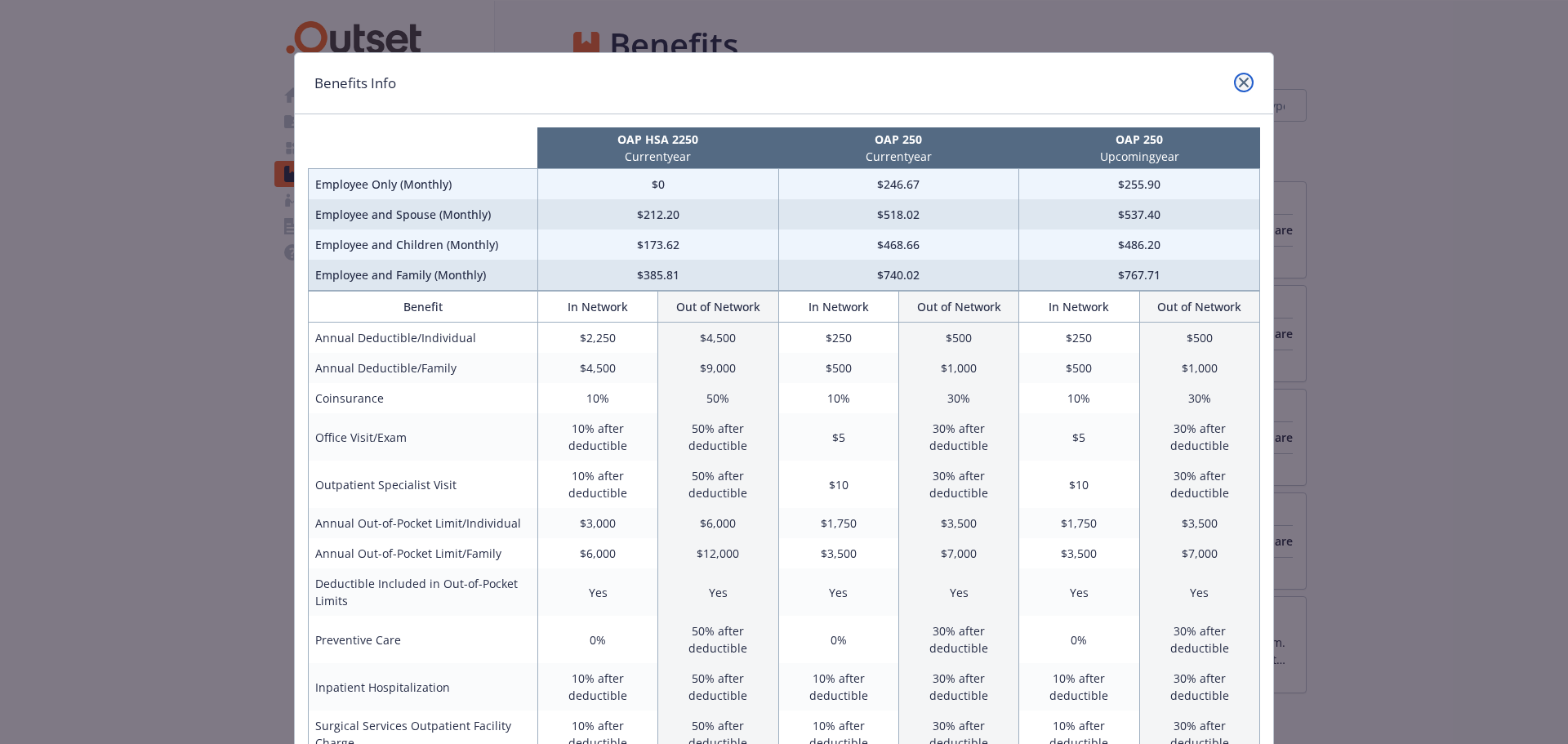
click at [1234, 88] on link "close" at bounding box center [1244, 82] width 20 height 20
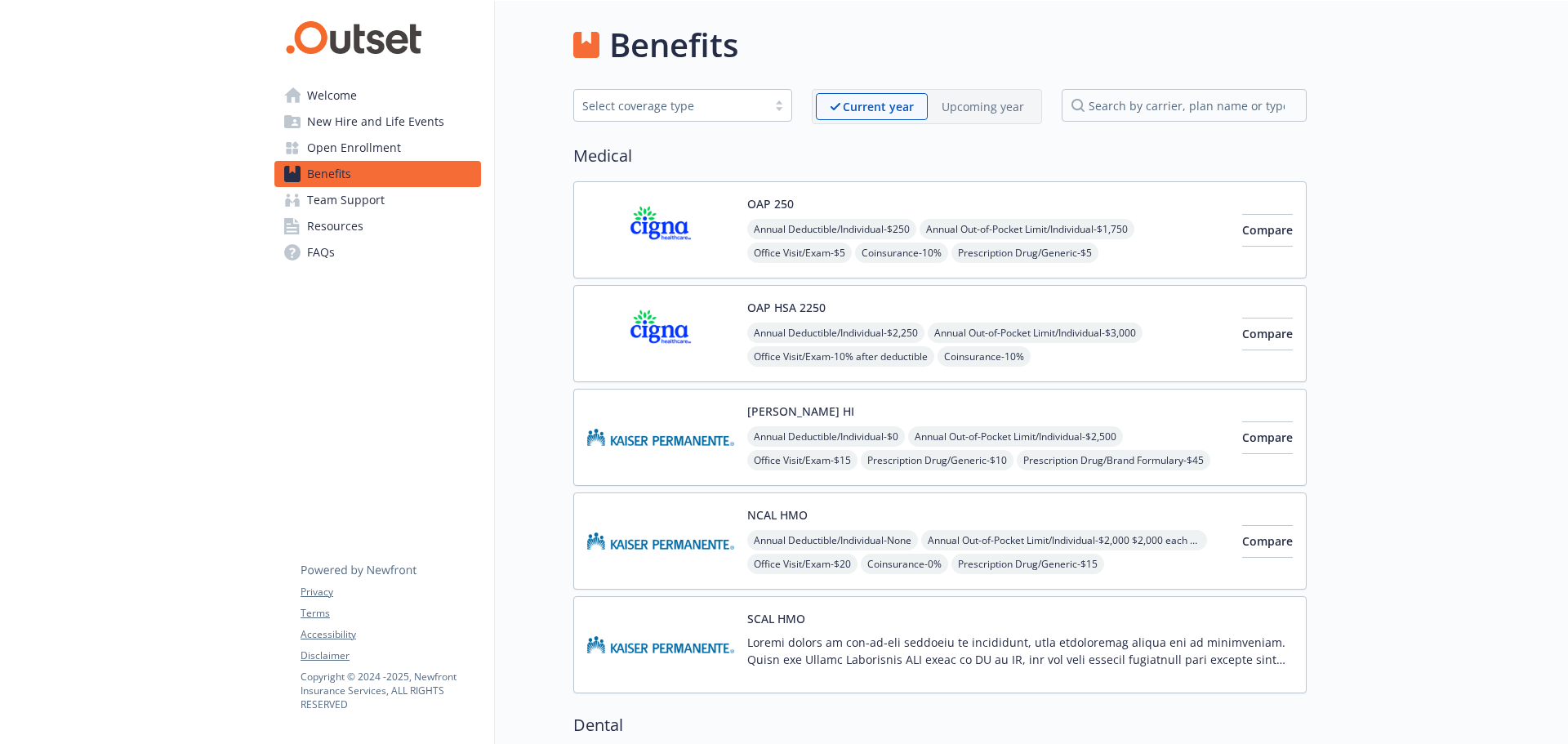
click at [1005, 108] on p "Upcoming year" at bounding box center [983, 106] width 83 height 17
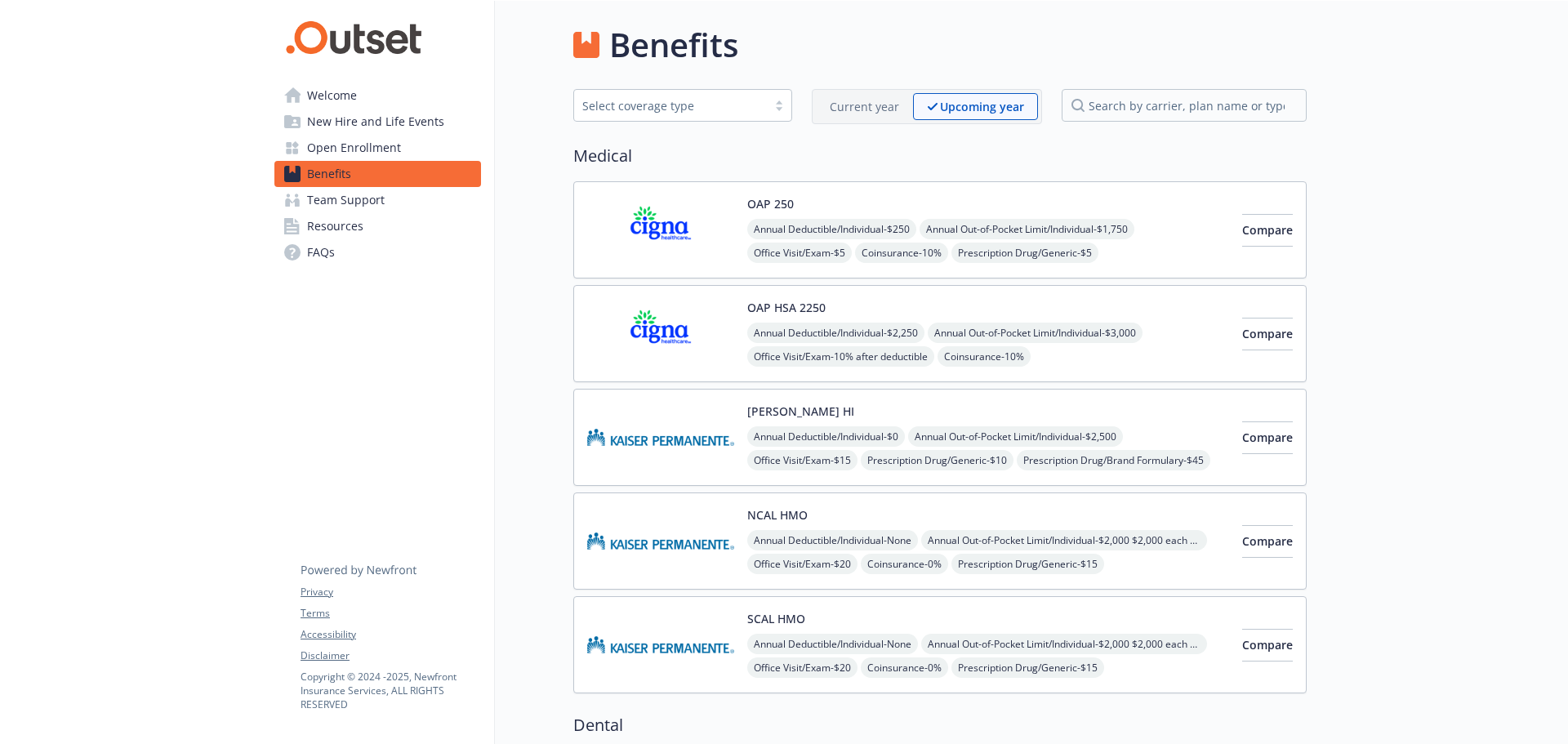
click at [654, 107] on div "Select coverage type" at bounding box center [670, 105] width 176 height 17
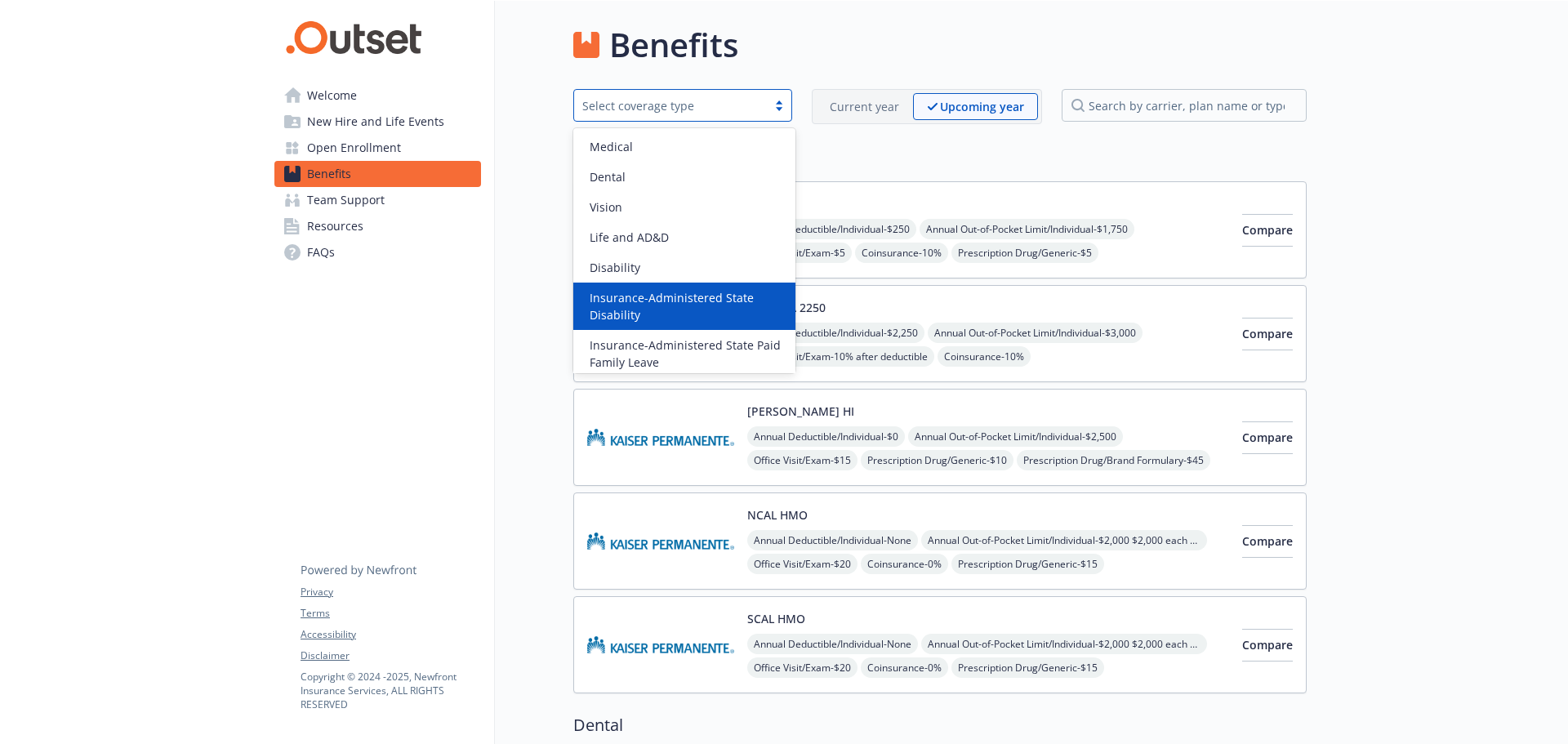
scroll to position [129, 0]
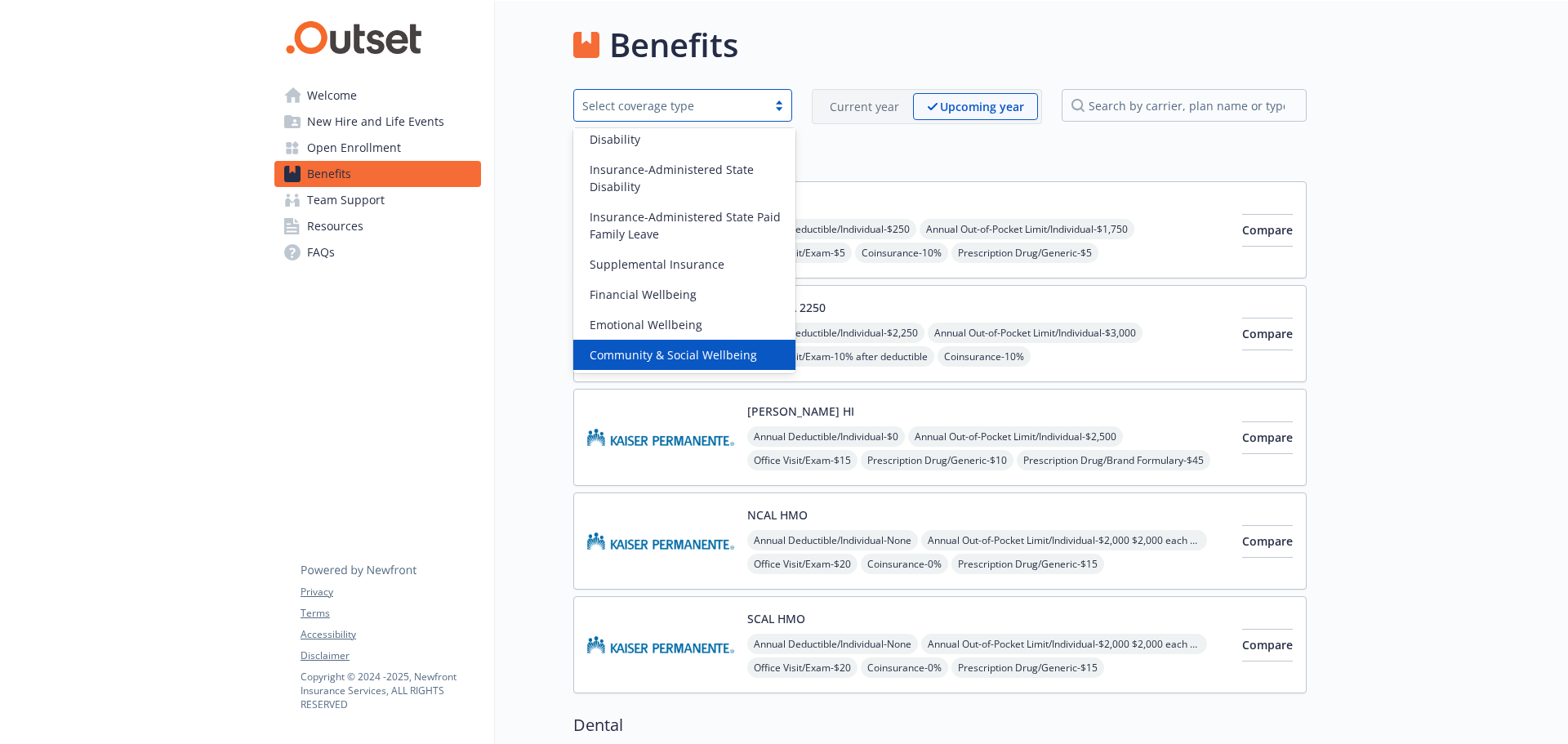
click at [358, 200] on span "Team Support" at bounding box center [346, 200] width 77 height 26
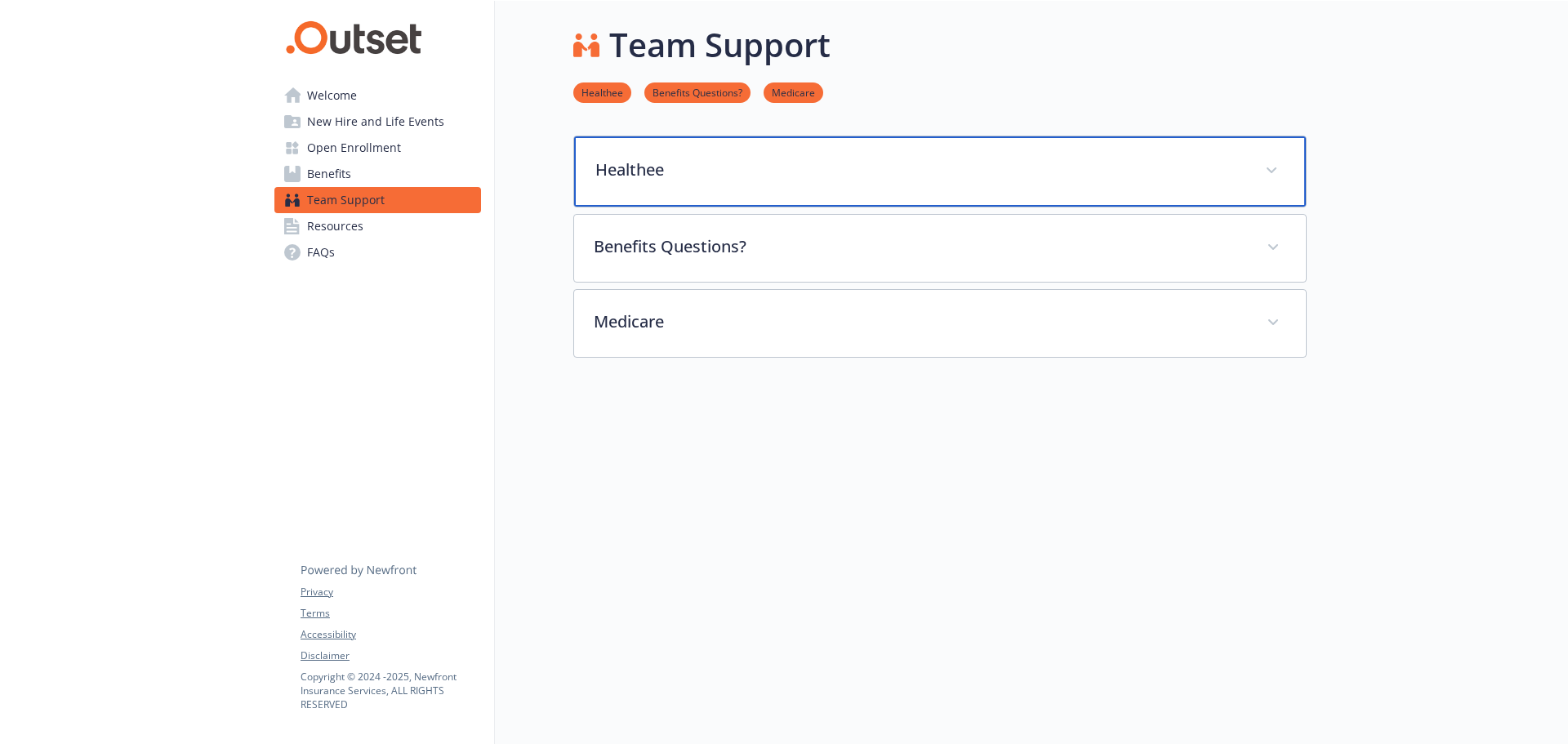
click at [1103, 171] on p "Healthee" at bounding box center [920, 169] width 650 height 24
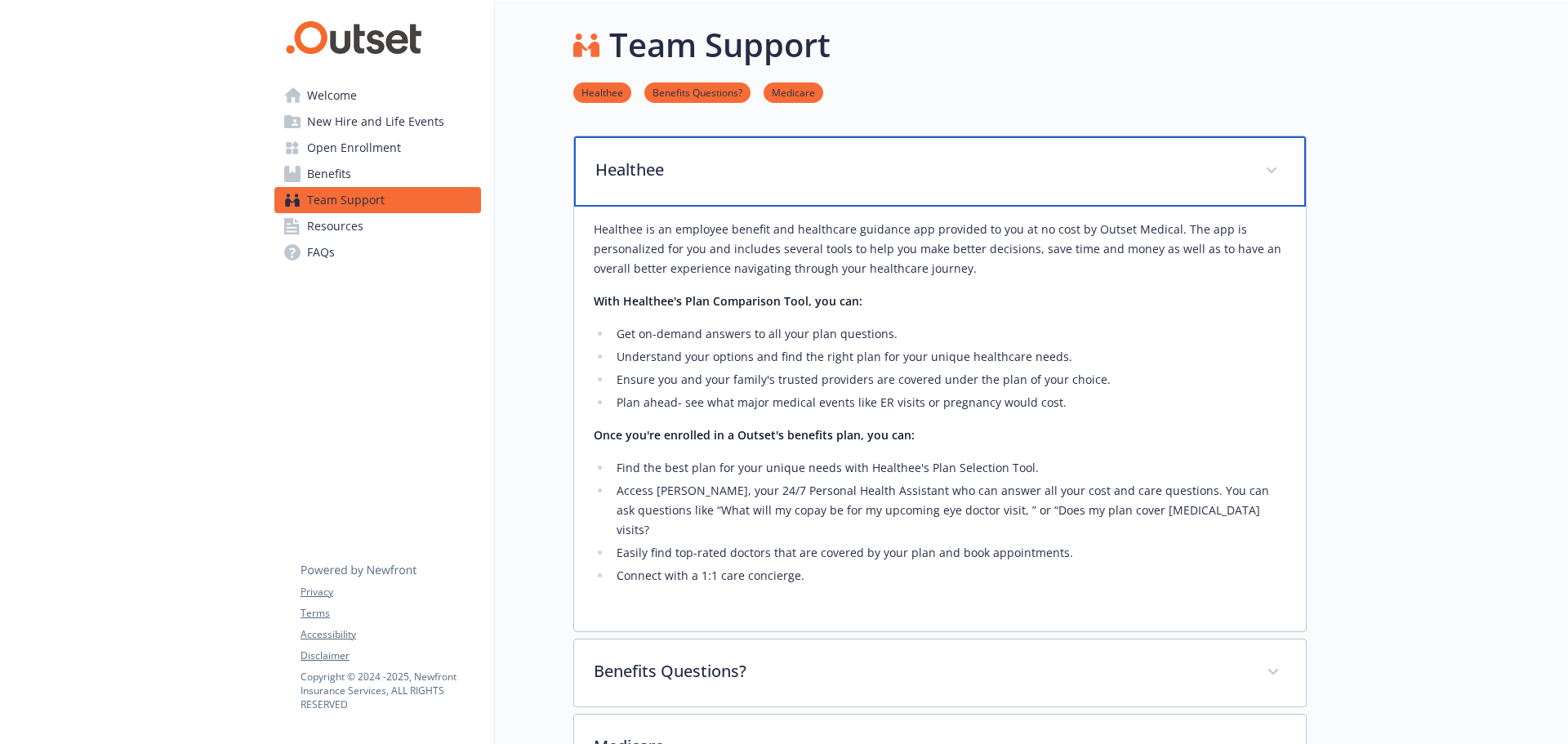
click at [1001, 171] on p "Healthee" at bounding box center [920, 169] width 650 height 24
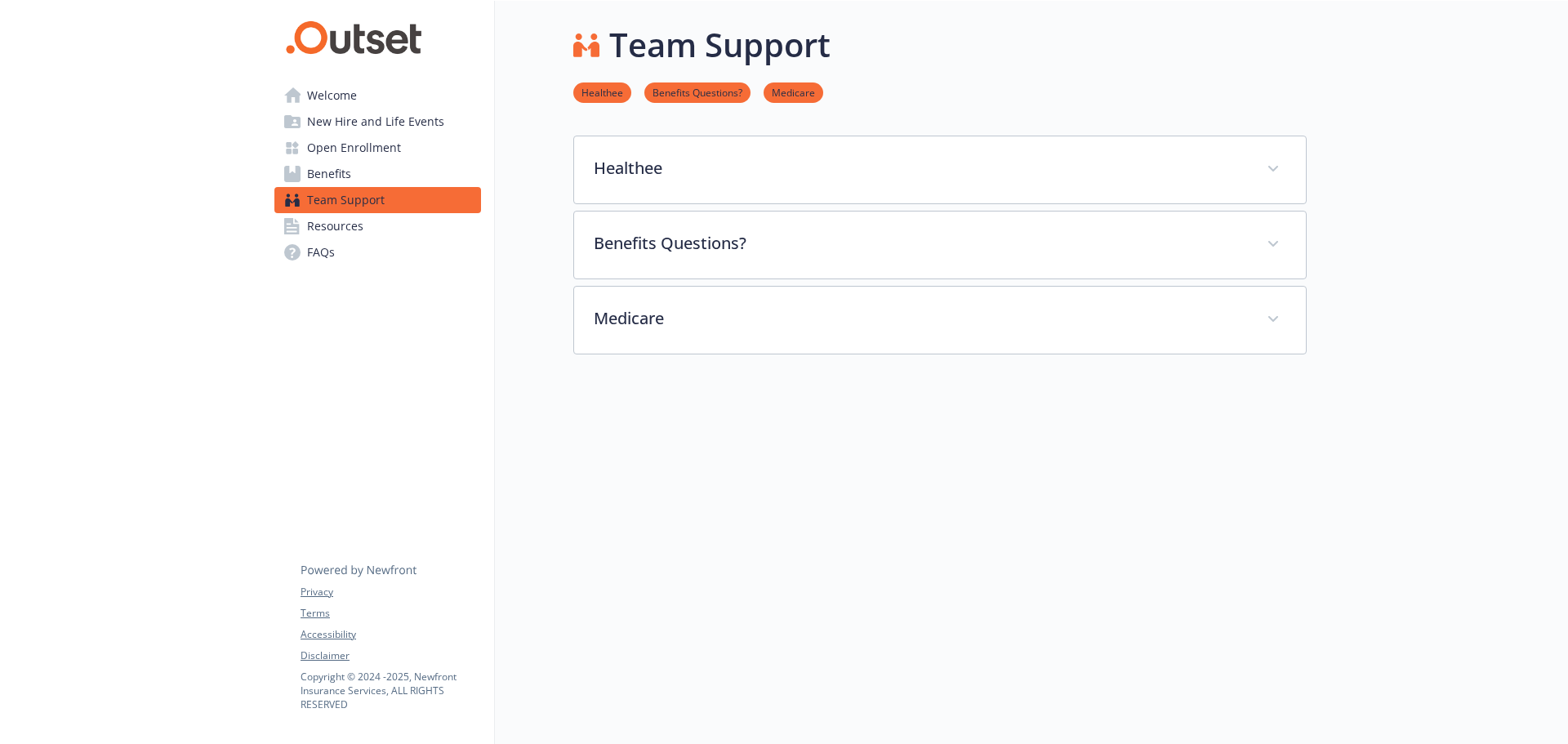
click at [348, 100] on span "Welcome" at bounding box center [332, 96] width 49 height 26
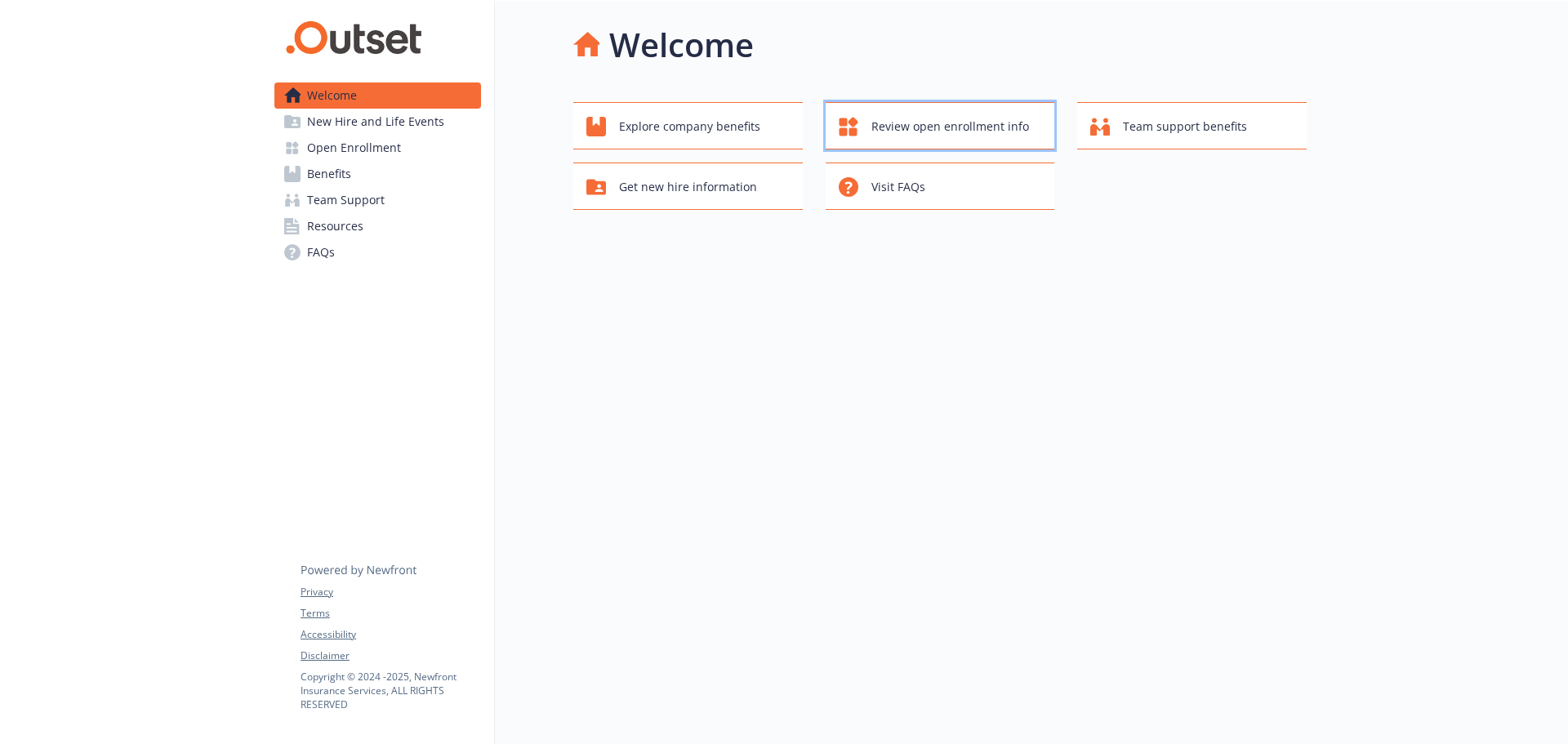
click at [970, 126] on span "Review open enrollment info" at bounding box center [949, 126] width 157 height 31
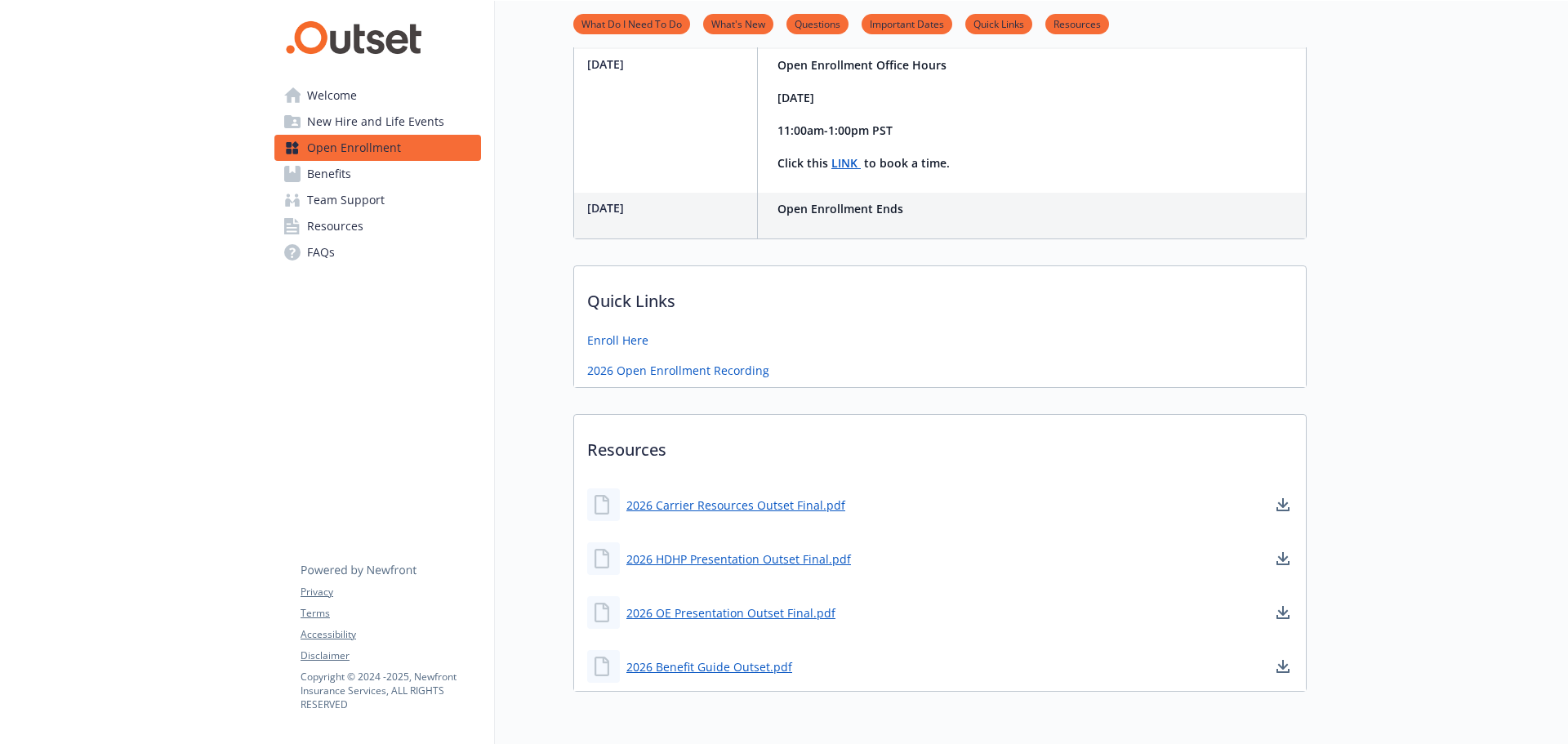
scroll to position [632, 0]
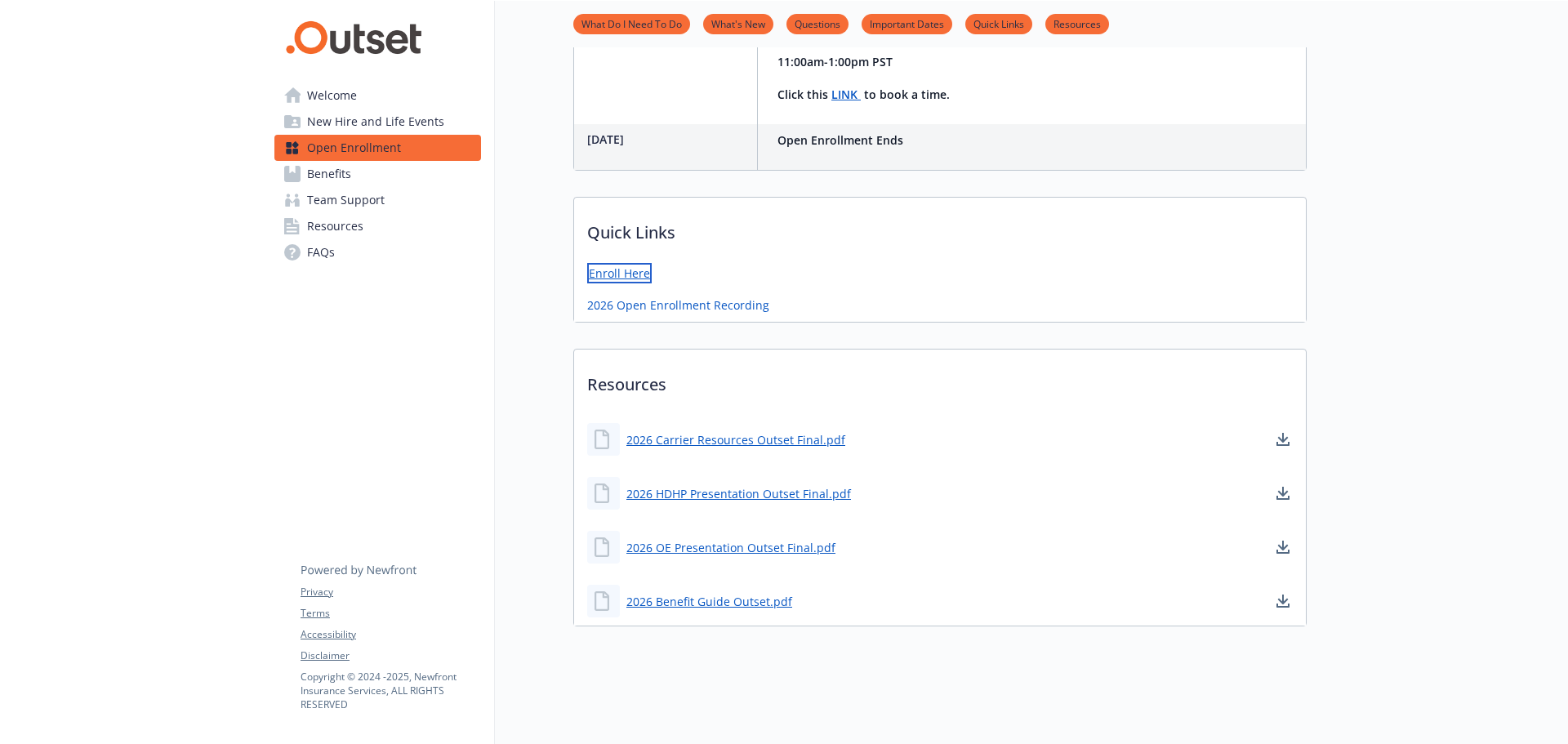
click at [623, 264] on link "Enroll Here" at bounding box center [619, 273] width 64 height 20
click at [350, 173] on span "Benefits" at bounding box center [329, 174] width 44 height 26
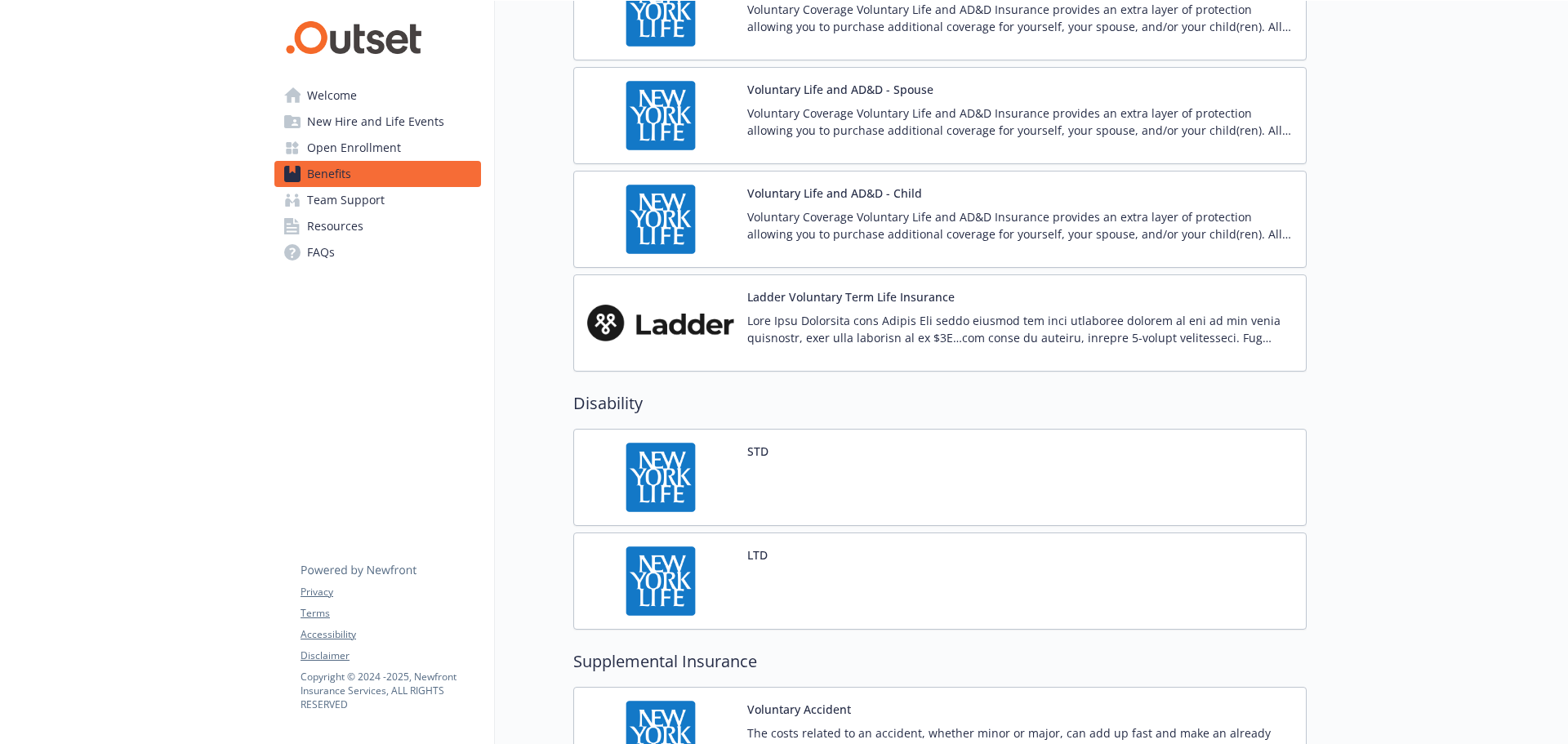
scroll to position [1286, 0]
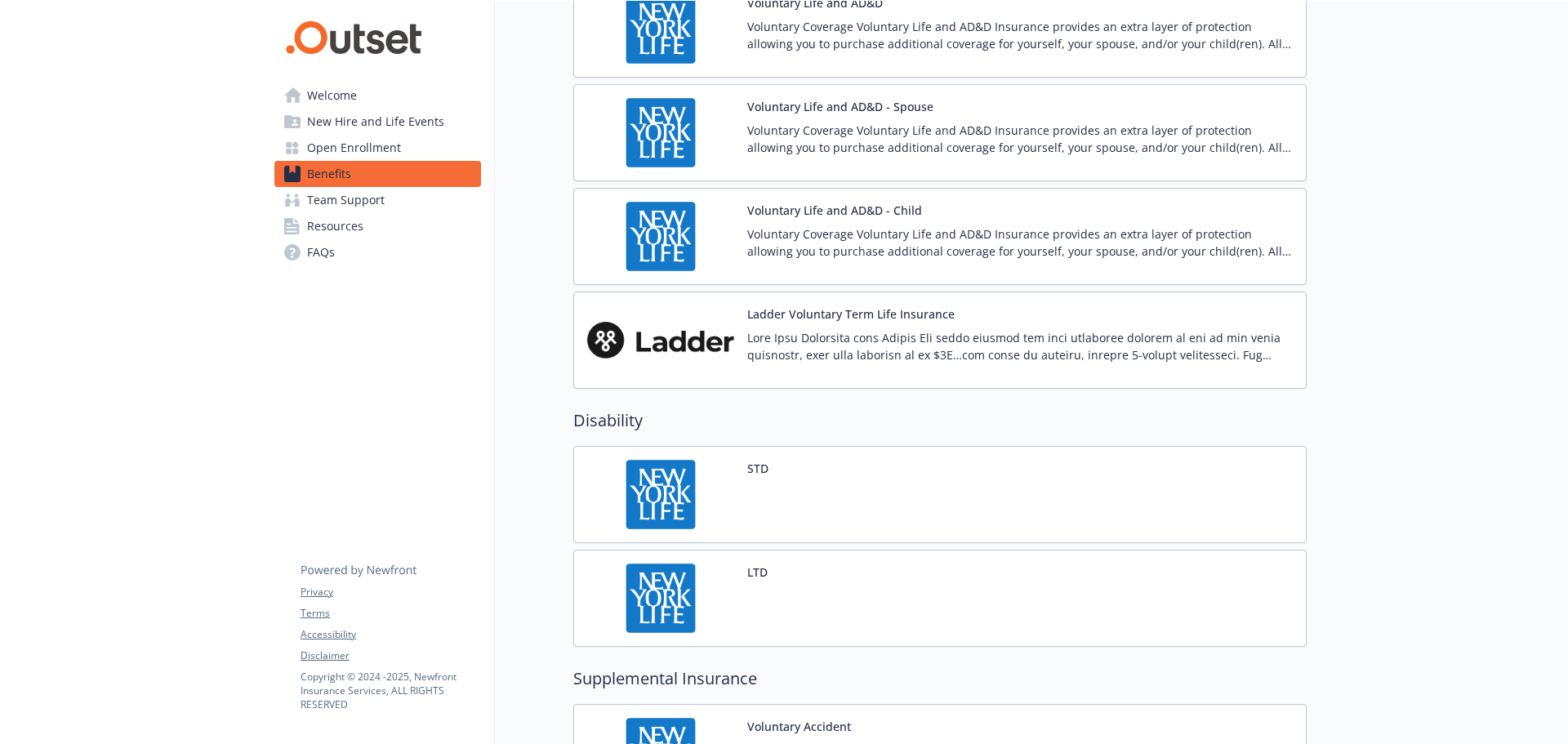
click at [330, 229] on span "Resources" at bounding box center [335, 226] width 56 height 26
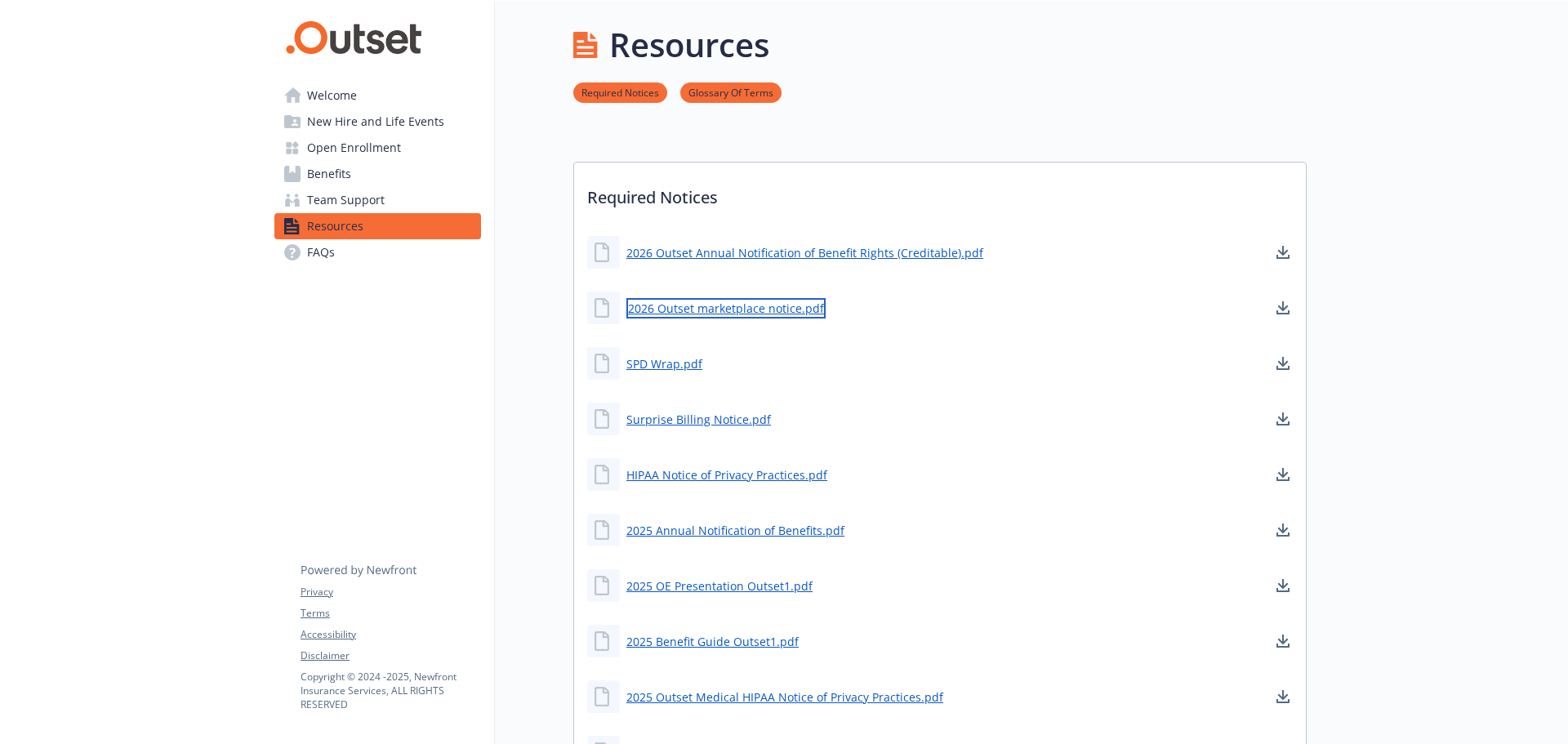
click at [807, 308] on link "2026 Outset marketplace notice.pdf" at bounding box center [726, 308] width 199 height 20
click at [686, 367] on link "SPD Wrap.pdf" at bounding box center [665, 364] width 79 height 20
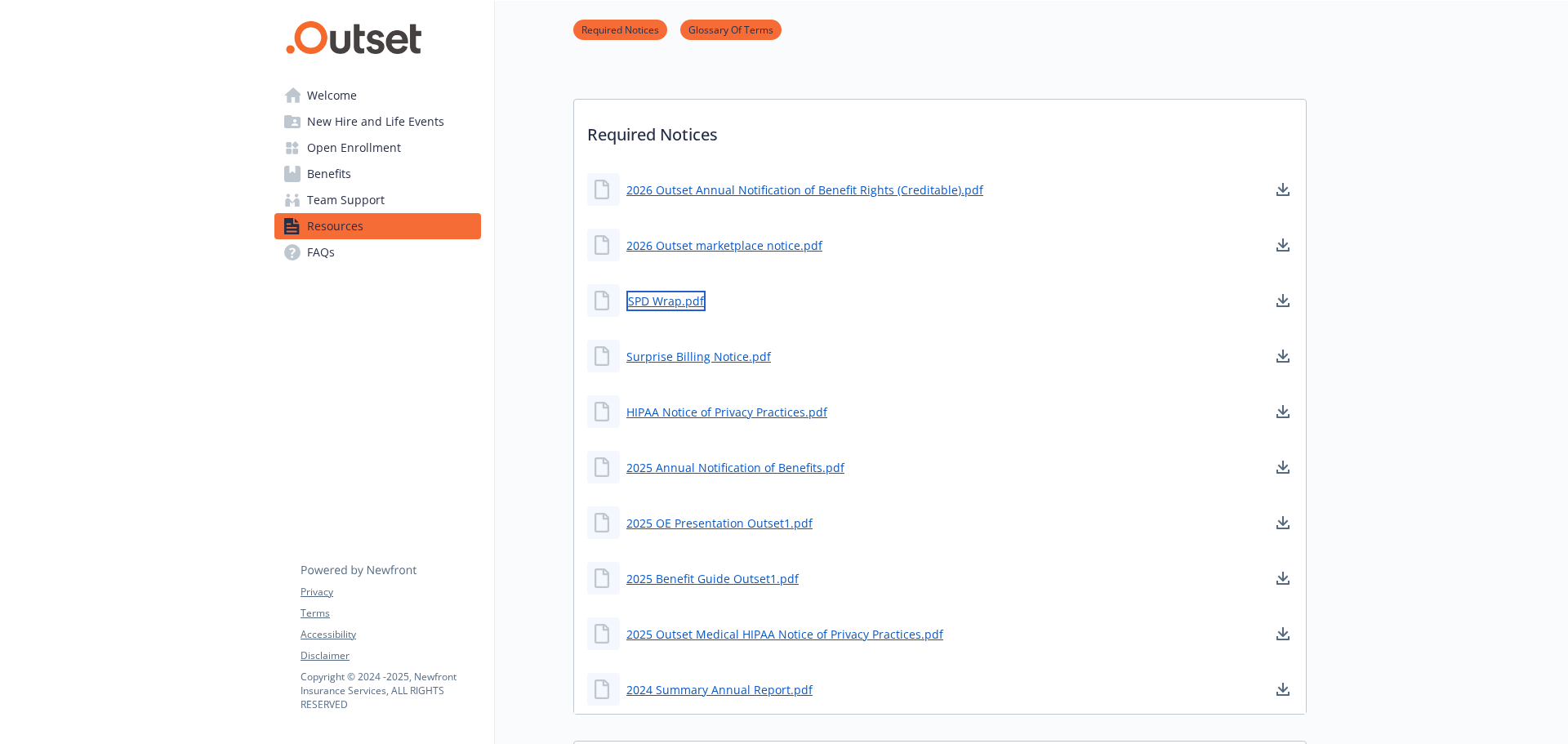
scroll to position [163, 0]
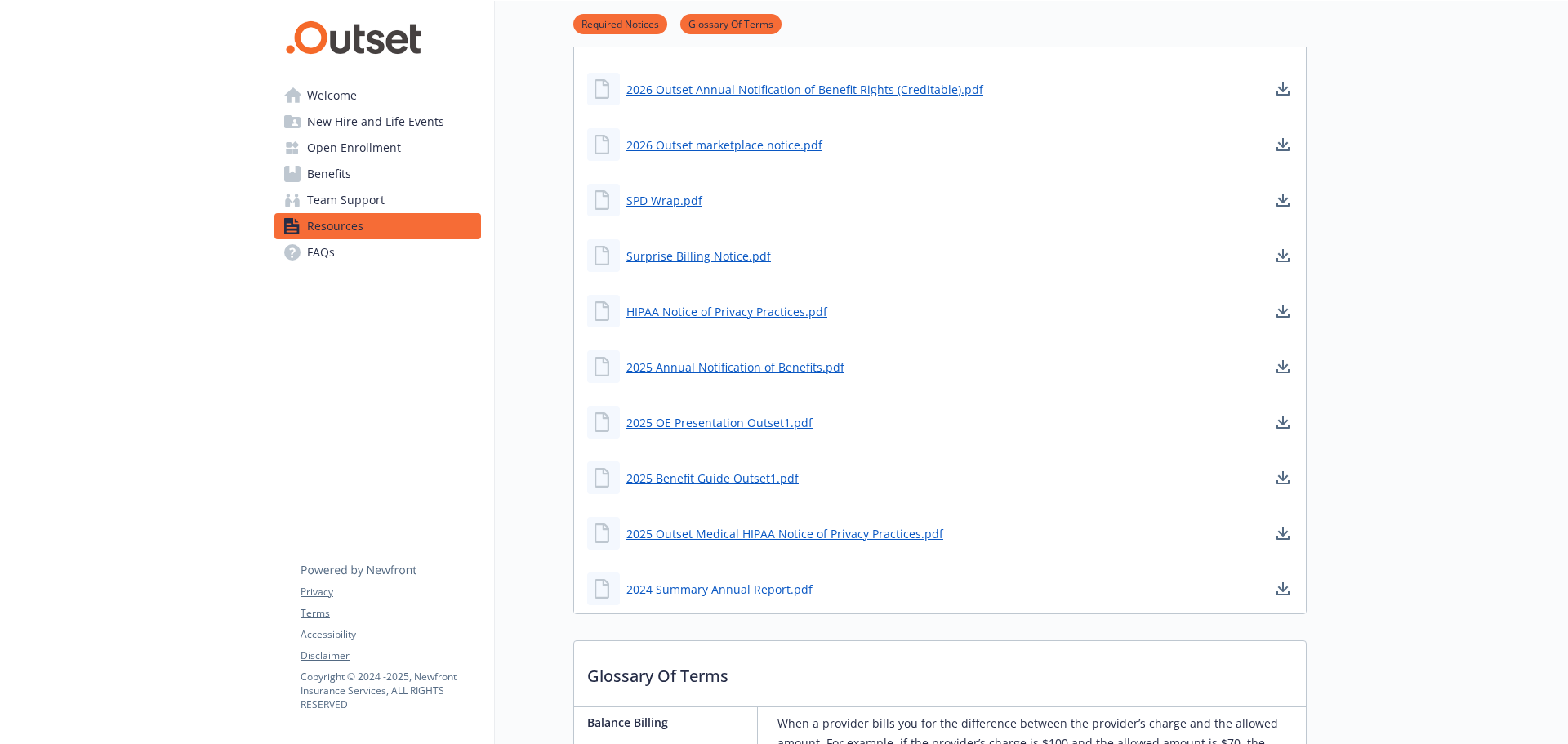
click at [334, 252] on span "FAQs" at bounding box center [321, 252] width 28 height 26
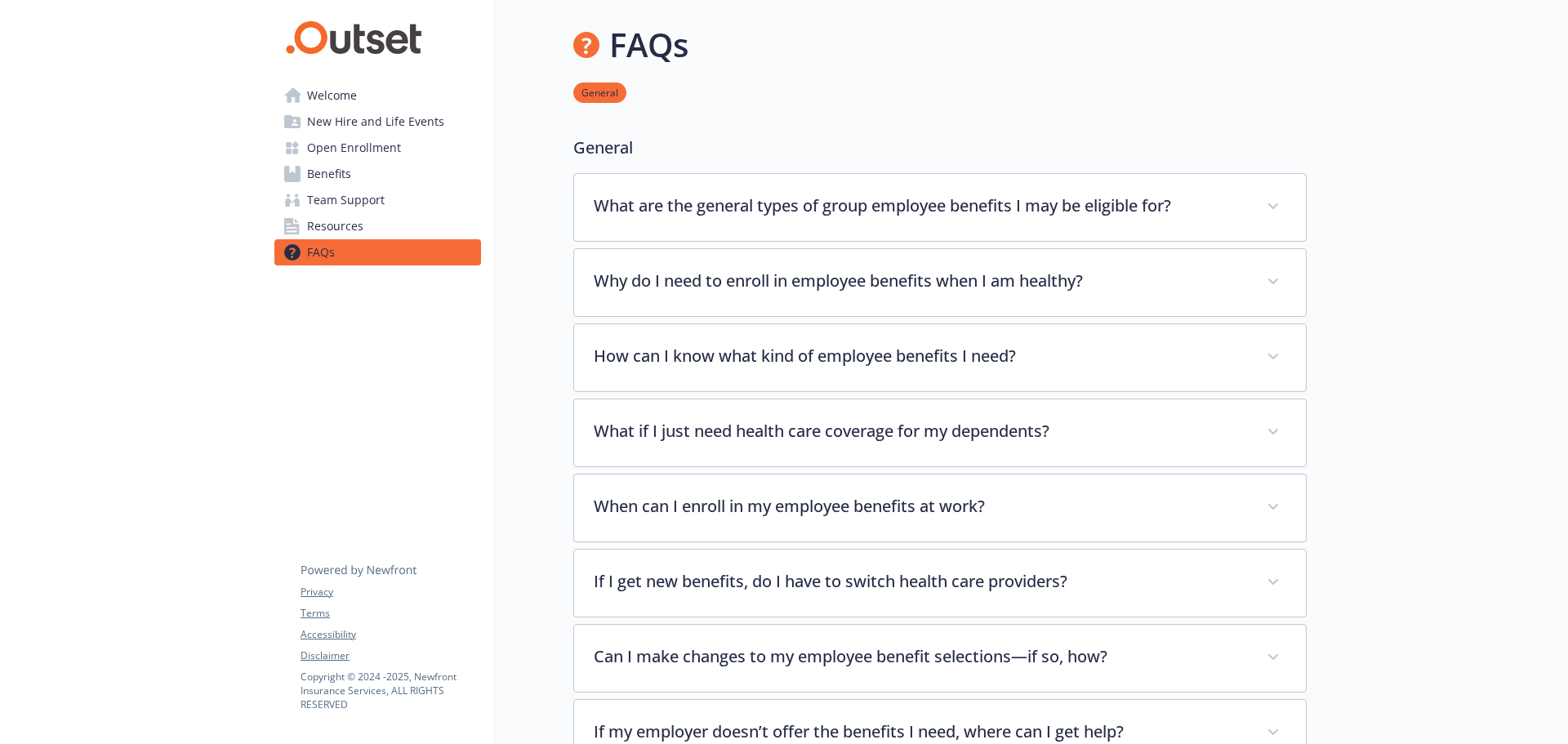
click at [319, 147] on span "Open Enrollment" at bounding box center [354, 148] width 94 height 26
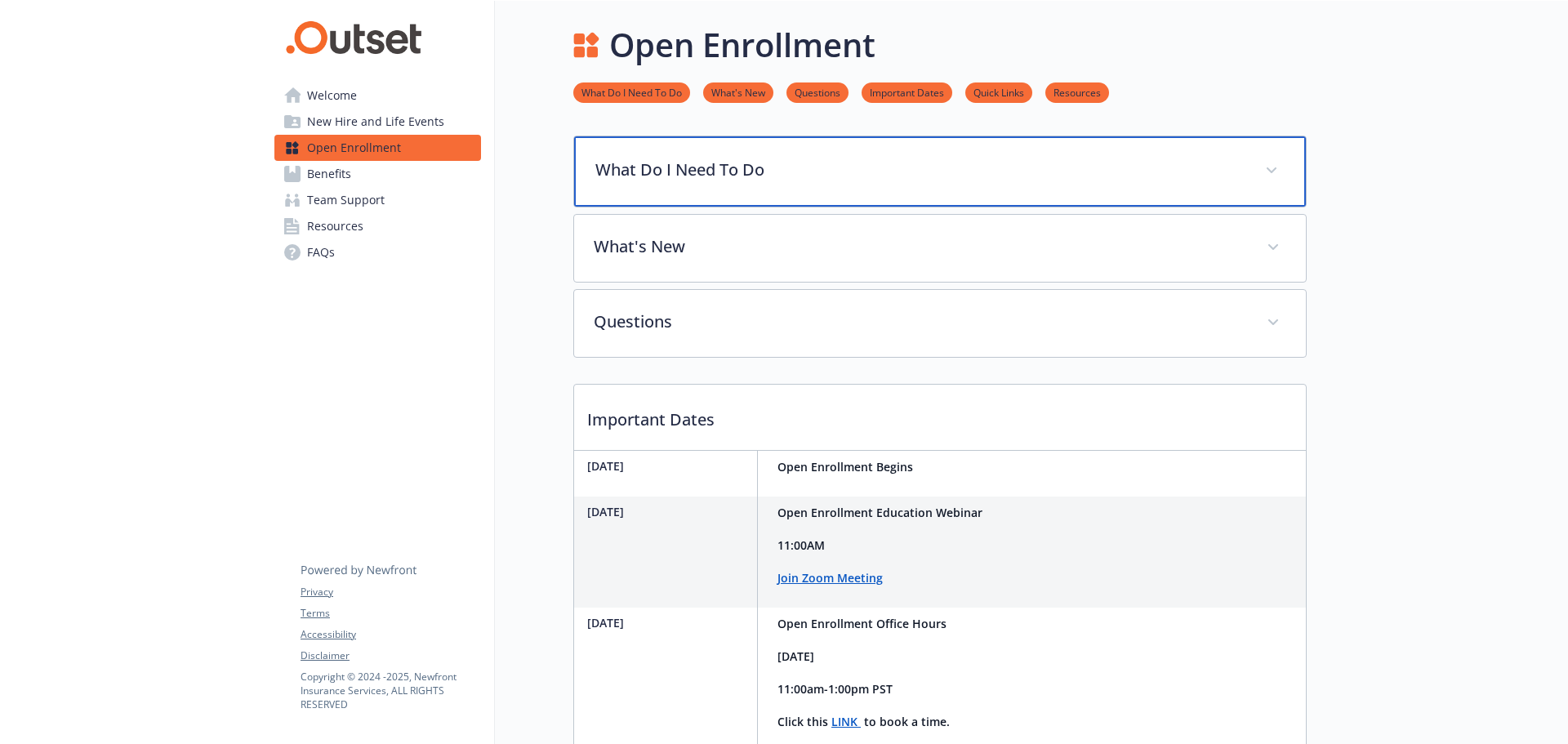
click at [1019, 150] on div "What Do I Need To Do" at bounding box center [940, 170] width 732 height 70
